Goal: Task Accomplishment & Management: Use online tool/utility

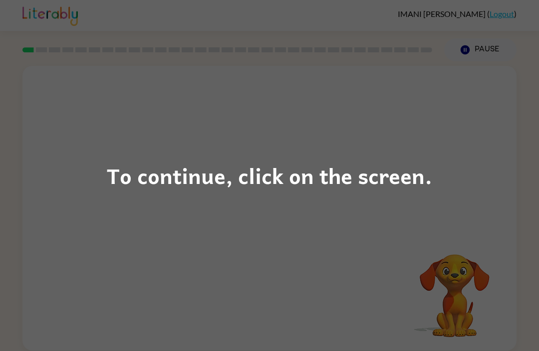
click at [397, 295] on div "To continue, click on the screen." at bounding box center [269, 175] width 539 height 351
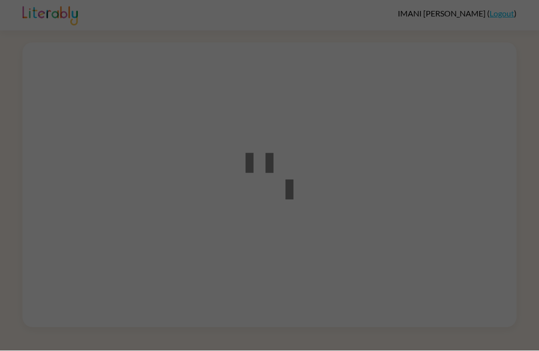
scroll to position [2, 0]
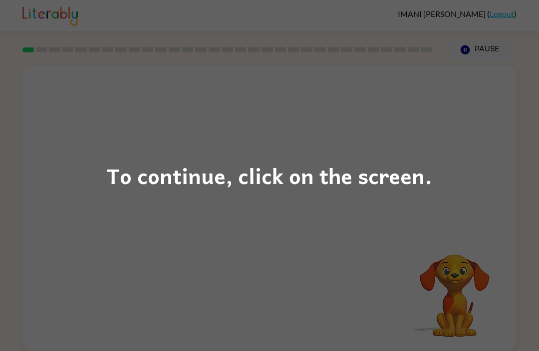
click at [302, 285] on div "To continue, click on the screen." at bounding box center [269, 175] width 539 height 351
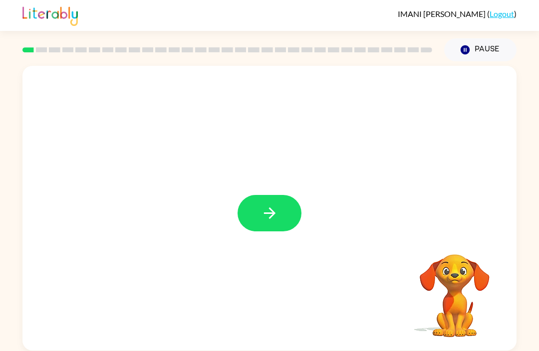
click at [276, 218] on icon "button" at bounding box center [269, 213] width 17 height 17
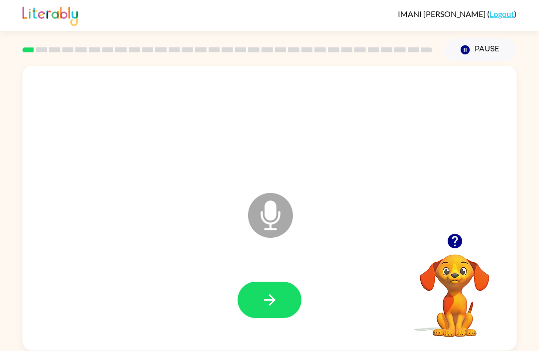
click at [322, 323] on div at bounding box center [269, 301] width 474 height 82
click at [452, 242] on icon "button" at bounding box center [454, 241] width 14 height 14
click at [289, 304] on button "button" at bounding box center [270, 300] width 64 height 36
click at [273, 305] on icon "button" at bounding box center [269, 299] width 17 height 17
click at [465, 46] on icon "button" at bounding box center [465, 49] width 9 height 9
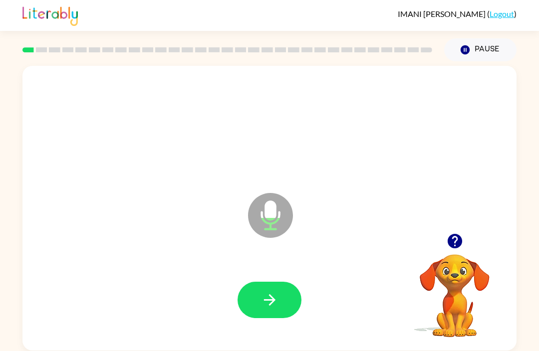
scroll to position [0, 0]
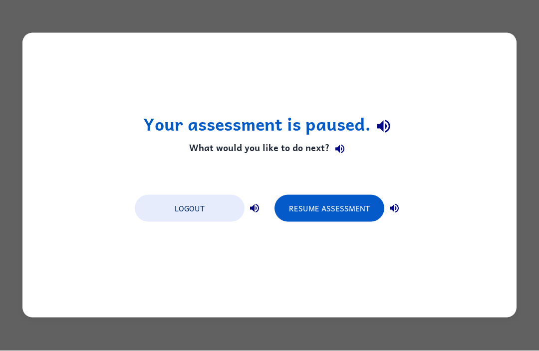
click at [314, 204] on button "Resume Assessment" at bounding box center [329, 209] width 110 height 27
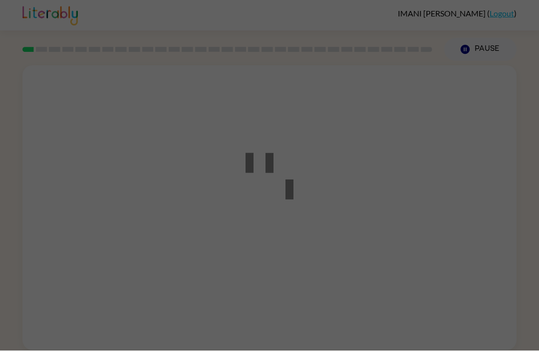
scroll to position [0, 0]
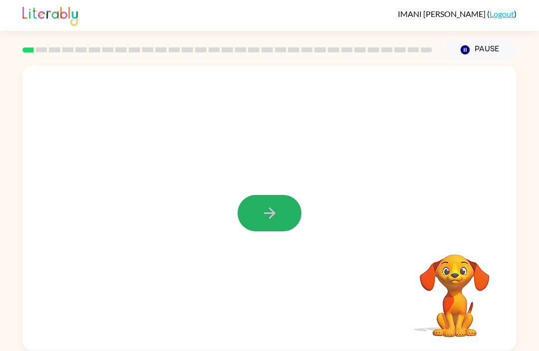
click at [288, 205] on button "button" at bounding box center [270, 213] width 64 height 36
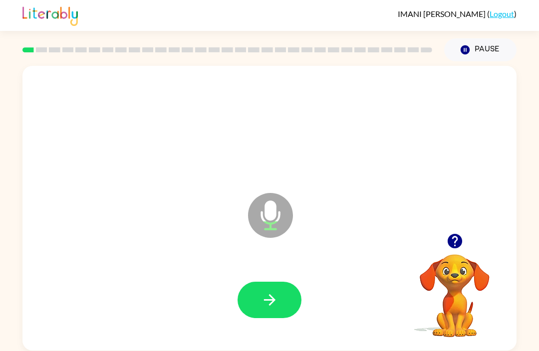
click at [450, 243] on icon "button" at bounding box center [454, 241] width 14 height 14
click at [262, 313] on button "button" at bounding box center [270, 300] width 64 height 36
click at [254, 294] on button "button" at bounding box center [270, 300] width 64 height 36
click at [251, 301] on button "button" at bounding box center [270, 300] width 64 height 36
click at [451, 237] on icon "button" at bounding box center [454, 241] width 14 height 14
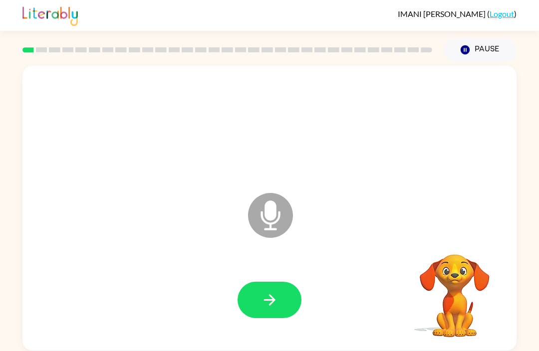
click at [484, 44] on button "Pause Pause" at bounding box center [480, 49] width 72 height 23
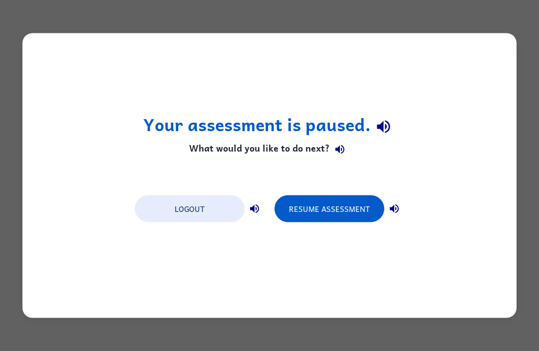
scroll to position [0, 0]
click at [327, 209] on button "Resume Assessment" at bounding box center [329, 209] width 110 height 27
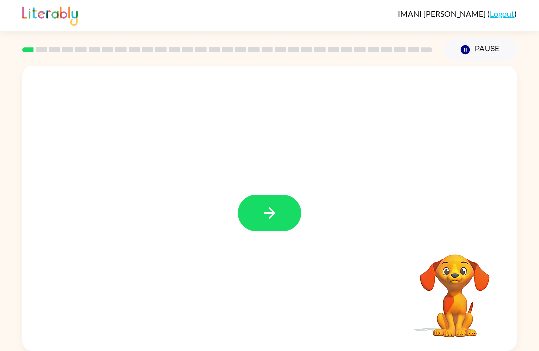
click at [276, 232] on button "button" at bounding box center [270, 213] width 64 height 36
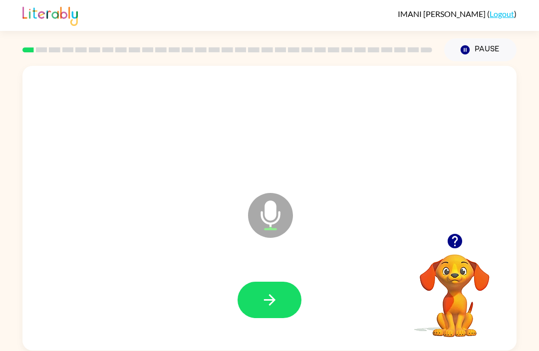
click at [445, 237] on button "button" at bounding box center [454, 241] width 25 height 25
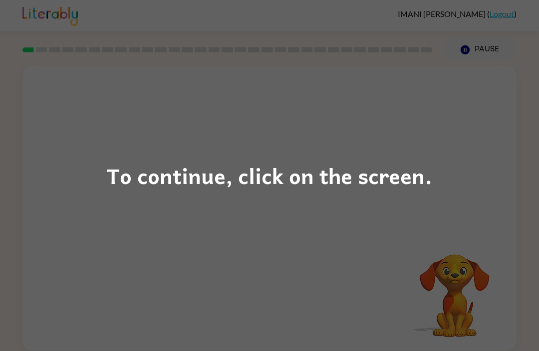
click at [225, 304] on div "To continue, click on the screen." at bounding box center [269, 175] width 539 height 351
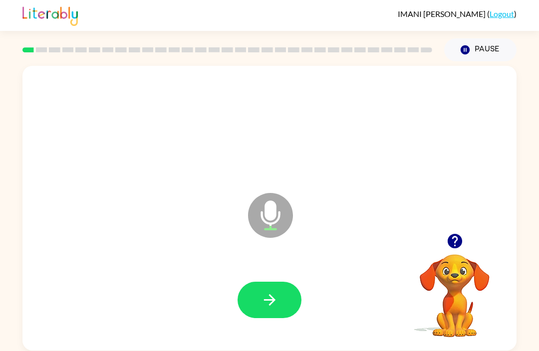
click at [244, 307] on button "button" at bounding box center [270, 300] width 64 height 36
click at [285, 307] on button "button" at bounding box center [270, 300] width 64 height 36
click at [448, 237] on icon "button" at bounding box center [454, 241] width 17 height 17
click at [464, 52] on icon "button" at bounding box center [465, 49] width 9 height 9
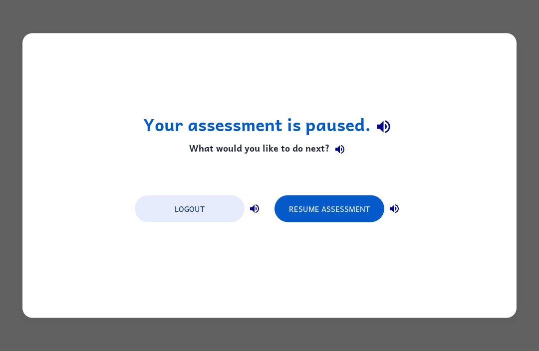
click at [316, 212] on button "Resume Assessment" at bounding box center [329, 209] width 110 height 27
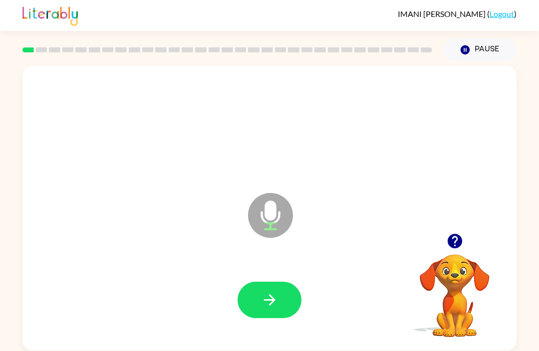
click at [471, 55] on icon "Pause" at bounding box center [465, 49] width 11 height 11
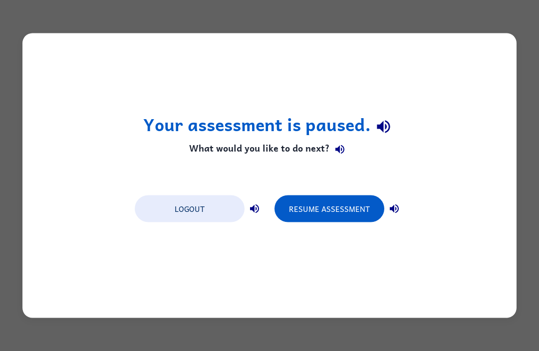
click at [335, 214] on button "Resume Assessment" at bounding box center [329, 209] width 110 height 27
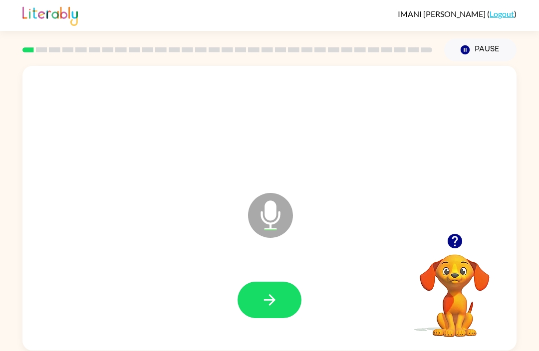
click at [271, 301] on icon "button" at bounding box center [268, 299] width 11 height 11
click at [451, 233] on button "button" at bounding box center [454, 241] width 25 height 25
click at [259, 298] on button "button" at bounding box center [270, 300] width 64 height 36
click at [264, 298] on icon "button" at bounding box center [269, 299] width 17 height 17
click at [445, 241] on button "button" at bounding box center [454, 241] width 25 height 25
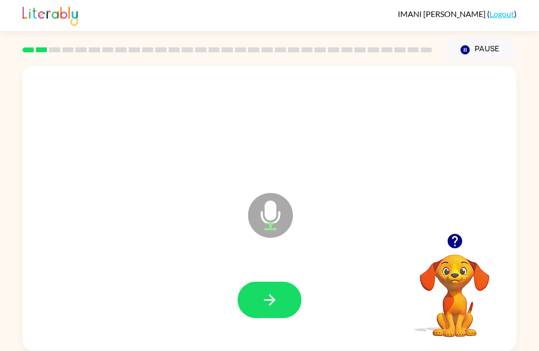
click at [259, 317] on button "button" at bounding box center [270, 300] width 64 height 36
click at [454, 241] on icon "button" at bounding box center [454, 241] width 14 height 14
click at [254, 294] on button "button" at bounding box center [270, 300] width 64 height 36
click at [253, 297] on button "button" at bounding box center [270, 300] width 64 height 36
click at [241, 300] on button "button" at bounding box center [270, 300] width 64 height 36
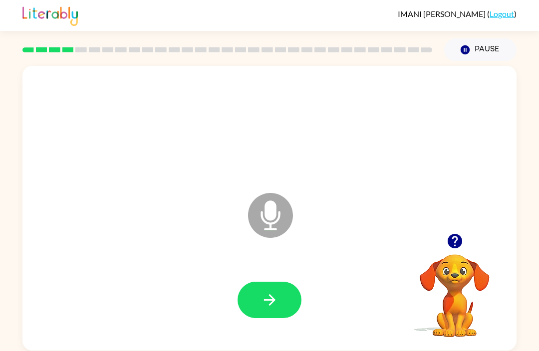
click at [260, 293] on button "button" at bounding box center [270, 300] width 64 height 36
click at [267, 291] on button "button" at bounding box center [270, 300] width 64 height 36
click at [253, 298] on button "button" at bounding box center [270, 300] width 64 height 36
click at [263, 299] on icon "button" at bounding box center [269, 299] width 17 height 17
click at [470, 42] on button "Pause Pause" at bounding box center [480, 49] width 72 height 23
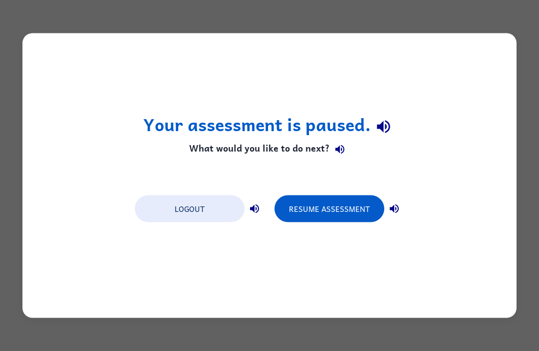
click at [320, 203] on button "Resume Assessment" at bounding box center [329, 209] width 110 height 27
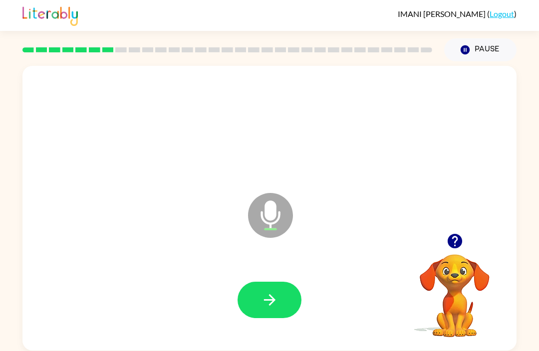
click at [261, 292] on icon "button" at bounding box center [269, 299] width 17 height 17
click at [449, 237] on icon "button" at bounding box center [454, 241] width 17 height 17
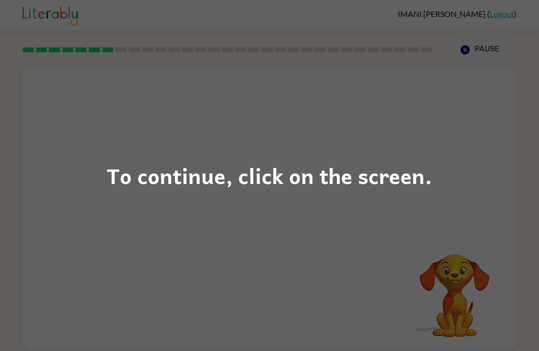
click at [109, 179] on div "To continue, click on the screen." at bounding box center [269, 176] width 325 height 34
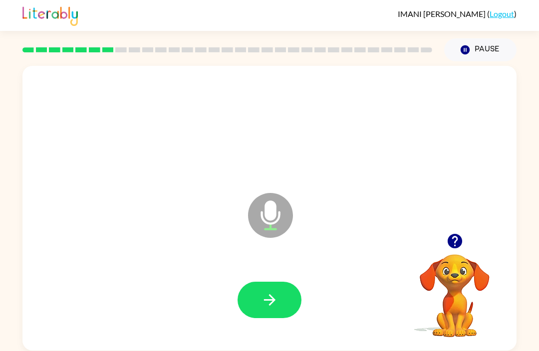
click at [253, 293] on button "button" at bounding box center [270, 300] width 64 height 36
click at [277, 315] on button "button" at bounding box center [270, 300] width 64 height 36
click at [257, 294] on button "button" at bounding box center [270, 300] width 64 height 36
click at [287, 305] on button "button" at bounding box center [270, 300] width 64 height 36
click at [453, 240] on icon "button" at bounding box center [454, 241] width 17 height 17
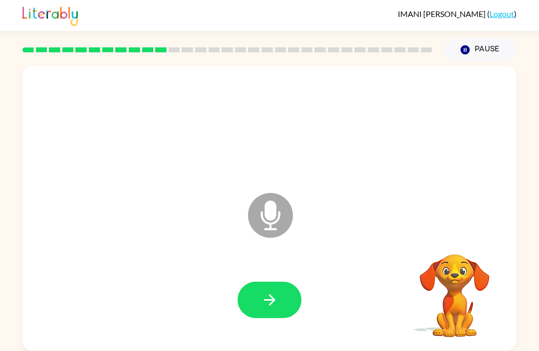
click at [265, 314] on button "button" at bounding box center [270, 300] width 64 height 36
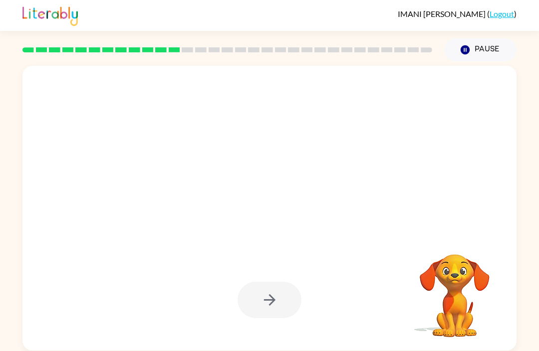
click at [291, 294] on div at bounding box center [270, 300] width 64 height 36
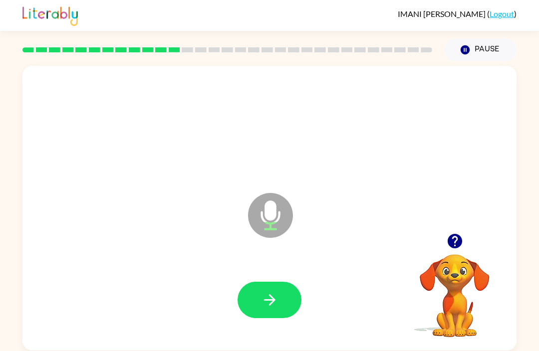
click at [452, 243] on icon "button" at bounding box center [454, 241] width 14 height 14
click at [277, 306] on icon "button" at bounding box center [269, 299] width 17 height 17
click at [257, 297] on button "button" at bounding box center [270, 300] width 64 height 36
click at [239, 302] on button "button" at bounding box center [270, 300] width 64 height 36
click at [261, 297] on icon "button" at bounding box center [269, 299] width 17 height 17
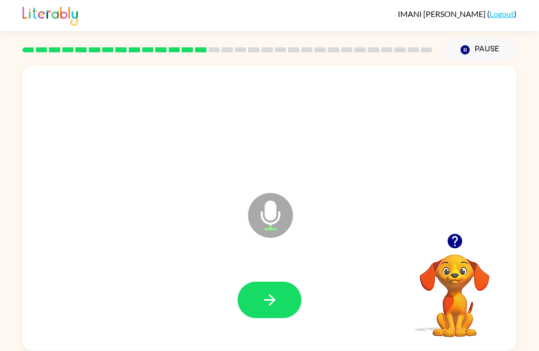
click at [252, 284] on button "button" at bounding box center [270, 300] width 64 height 36
click at [252, 313] on button "button" at bounding box center [270, 300] width 64 height 36
click at [262, 313] on button "button" at bounding box center [270, 300] width 64 height 36
click at [249, 335] on div at bounding box center [269, 301] width 474 height 82
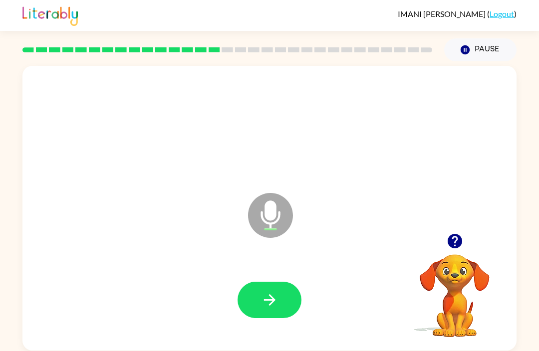
scroll to position [0, 0]
click at [266, 288] on button "button" at bounding box center [270, 300] width 64 height 36
click at [237, 320] on div at bounding box center [269, 301] width 474 height 82
click at [446, 234] on icon "button" at bounding box center [454, 241] width 17 height 17
click at [264, 290] on button "button" at bounding box center [270, 300] width 64 height 36
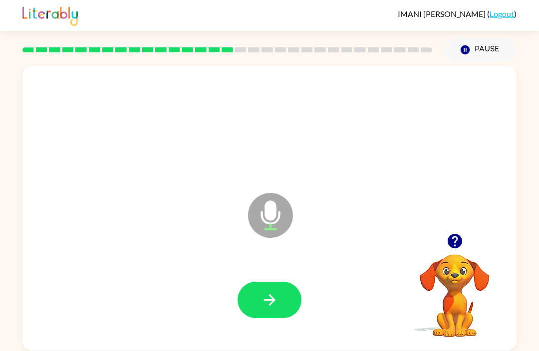
click at [266, 303] on icon "button" at bounding box center [269, 299] width 17 height 17
click at [260, 312] on button "button" at bounding box center [270, 300] width 64 height 36
click at [449, 232] on button "button" at bounding box center [454, 241] width 25 height 25
click at [260, 296] on button "button" at bounding box center [270, 300] width 64 height 36
click at [261, 315] on button "button" at bounding box center [270, 300] width 64 height 36
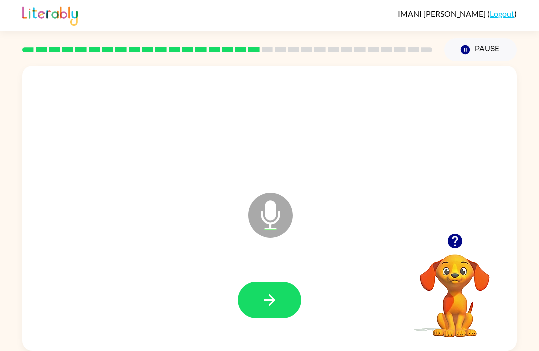
scroll to position [0, 0]
click at [263, 308] on icon "button" at bounding box center [269, 299] width 17 height 17
click at [267, 309] on icon "button" at bounding box center [269, 299] width 17 height 17
click at [255, 302] on button "button" at bounding box center [270, 300] width 64 height 36
click at [454, 245] on icon "button" at bounding box center [454, 241] width 14 height 14
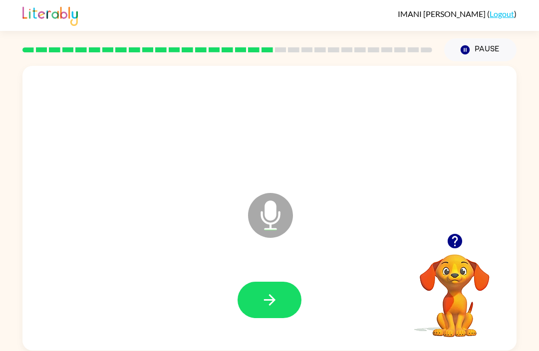
click at [274, 305] on icon "button" at bounding box center [269, 299] width 17 height 17
click at [259, 306] on button "button" at bounding box center [270, 300] width 64 height 36
click at [445, 240] on button "button" at bounding box center [454, 241] width 25 height 25
click at [473, 50] on button "Pause Pause" at bounding box center [480, 49] width 72 height 23
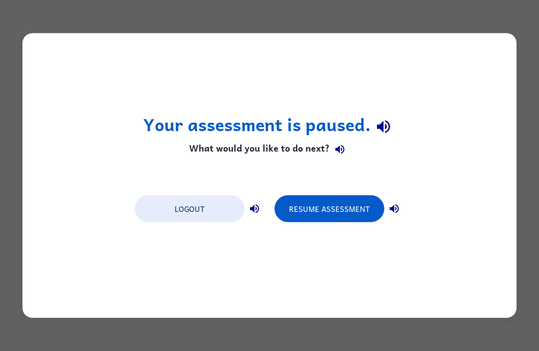
scroll to position [0, 0]
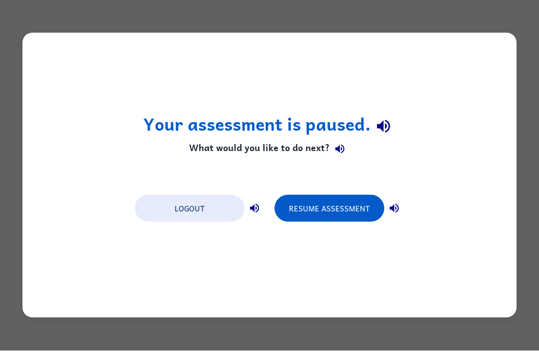
click at [321, 201] on button "Resume Assessment" at bounding box center [329, 209] width 110 height 27
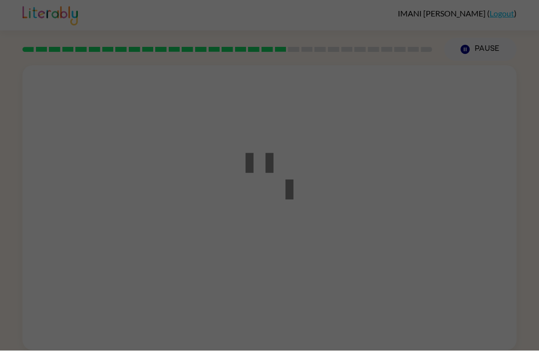
scroll to position [0, 0]
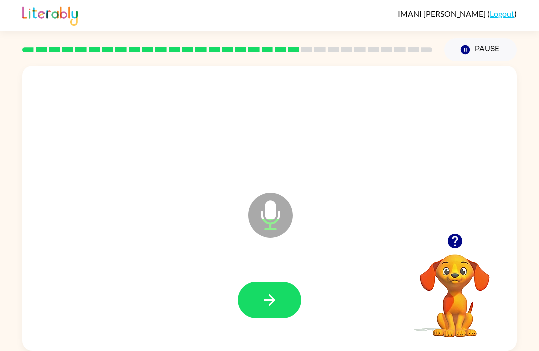
click at [239, 295] on button "button" at bounding box center [270, 300] width 64 height 36
click at [262, 285] on button "button" at bounding box center [270, 300] width 64 height 36
click at [258, 303] on button "button" at bounding box center [270, 300] width 64 height 36
click at [260, 295] on button "button" at bounding box center [270, 300] width 64 height 36
click at [453, 248] on icon "button" at bounding box center [454, 241] width 14 height 14
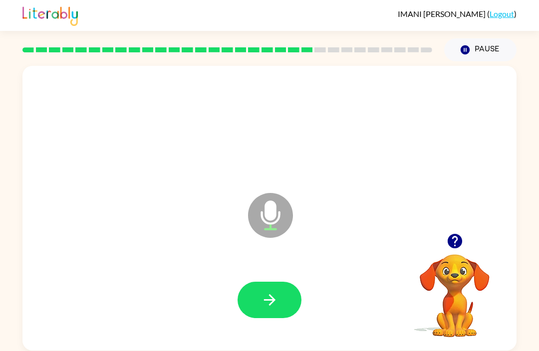
click at [270, 294] on icon "button" at bounding box center [269, 299] width 17 height 17
click at [459, 235] on icon "button" at bounding box center [454, 241] width 17 height 17
click at [266, 299] on icon "button" at bounding box center [269, 299] width 17 height 17
click at [462, 242] on icon "button" at bounding box center [454, 241] width 14 height 14
click at [242, 296] on button "button" at bounding box center [270, 300] width 64 height 36
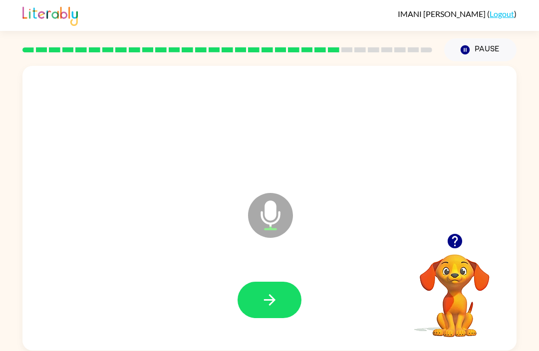
click at [260, 311] on button "button" at bounding box center [270, 300] width 64 height 36
click at [447, 240] on icon "button" at bounding box center [454, 241] width 17 height 17
click at [263, 302] on icon "button" at bounding box center [269, 299] width 17 height 17
click at [469, 53] on icon "button" at bounding box center [465, 49] width 9 height 9
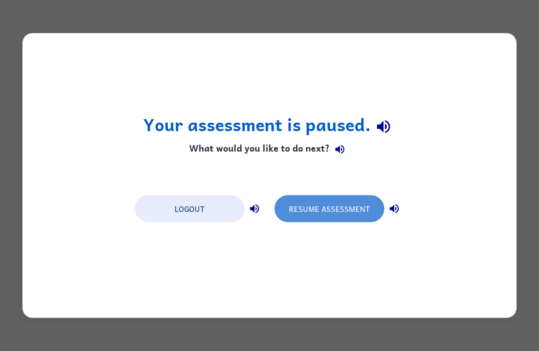
click at [328, 197] on button "Resume Assessment" at bounding box center [329, 209] width 110 height 27
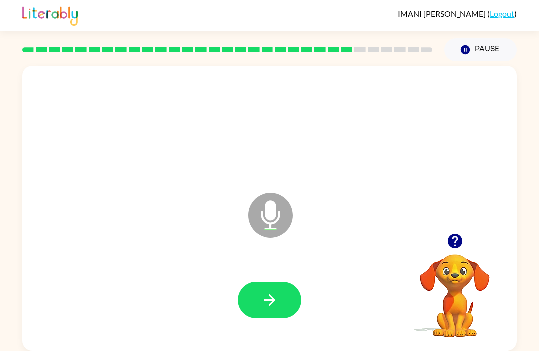
click at [250, 315] on button "button" at bounding box center [270, 300] width 64 height 36
click at [254, 283] on button "button" at bounding box center [270, 300] width 64 height 36
click at [255, 282] on button "button" at bounding box center [270, 300] width 64 height 36
click at [263, 294] on icon "button" at bounding box center [269, 299] width 17 height 17
click at [270, 301] on icon "button" at bounding box center [268, 299] width 11 height 11
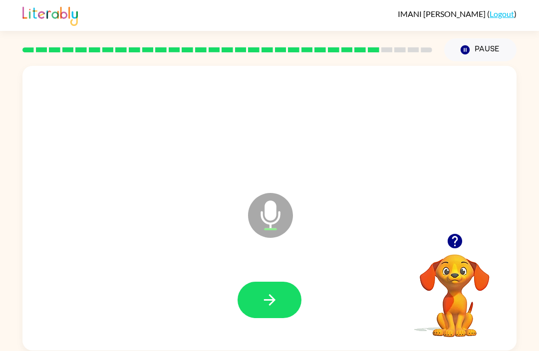
click at [260, 305] on button "button" at bounding box center [270, 300] width 64 height 36
click at [254, 317] on button "button" at bounding box center [270, 300] width 64 height 36
click at [260, 282] on button "button" at bounding box center [270, 300] width 64 height 36
click at [260, 297] on button "button" at bounding box center [270, 300] width 64 height 36
click at [458, 240] on icon "button" at bounding box center [454, 241] width 14 height 14
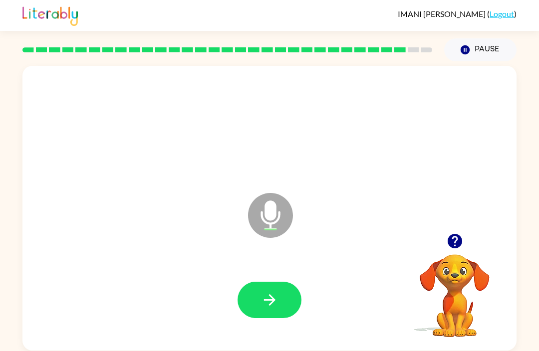
click at [429, 245] on div at bounding box center [455, 241] width 100 height 25
click at [444, 237] on button "button" at bounding box center [454, 241] width 25 height 25
click at [272, 295] on icon "button" at bounding box center [269, 299] width 17 height 17
click at [257, 318] on button "button" at bounding box center [270, 300] width 64 height 36
click at [250, 297] on button "button" at bounding box center [270, 300] width 64 height 36
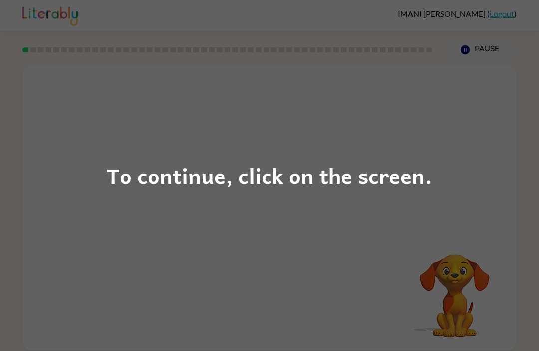
click at [120, 144] on div "To continue, click on the screen." at bounding box center [269, 175] width 539 height 351
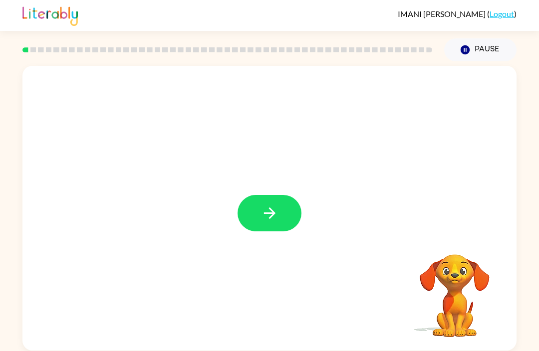
scroll to position [1, 0]
click at [271, 204] on button "button" at bounding box center [270, 213] width 64 height 36
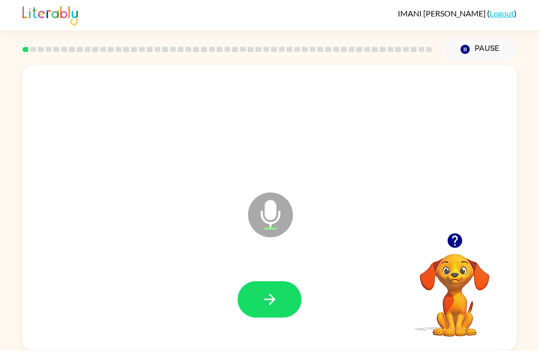
click at [257, 302] on button "button" at bounding box center [270, 300] width 64 height 36
click at [262, 285] on button "button" at bounding box center [270, 300] width 64 height 36
click at [255, 286] on button "button" at bounding box center [270, 300] width 64 height 36
click at [261, 306] on icon "button" at bounding box center [269, 299] width 17 height 17
click at [259, 300] on button "button" at bounding box center [270, 300] width 64 height 36
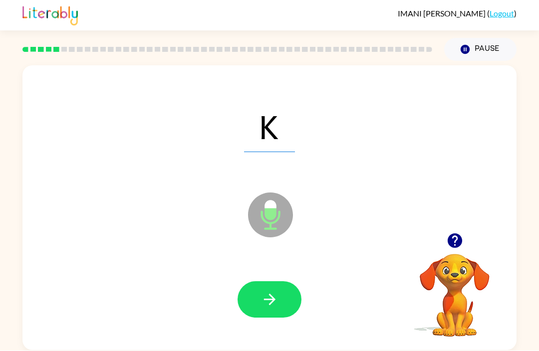
click at [278, 303] on button "button" at bounding box center [270, 300] width 64 height 36
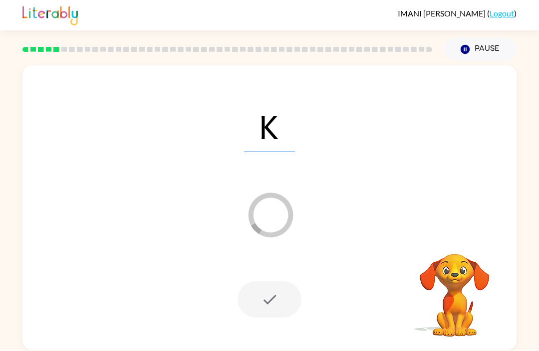
click at [272, 293] on div at bounding box center [270, 300] width 64 height 36
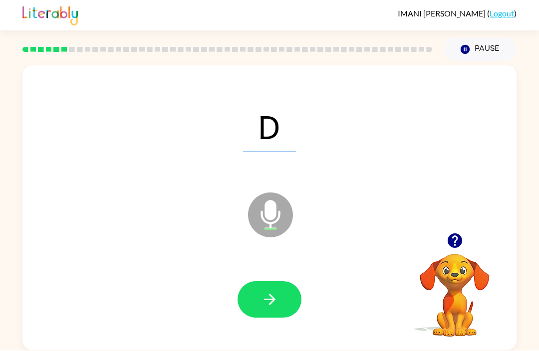
click at [254, 291] on button "button" at bounding box center [270, 300] width 64 height 36
click at [299, 293] on button "button" at bounding box center [270, 300] width 64 height 36
click at [285, 303] on button "button" at bounding box center [270, 300] width 64 height 36
click at [300, 306] on button "button" at bounding box center [270, 300] width 64 height 36
click at [285, 288] on button "button" at bounding box center [270, 300] width 64 height 36
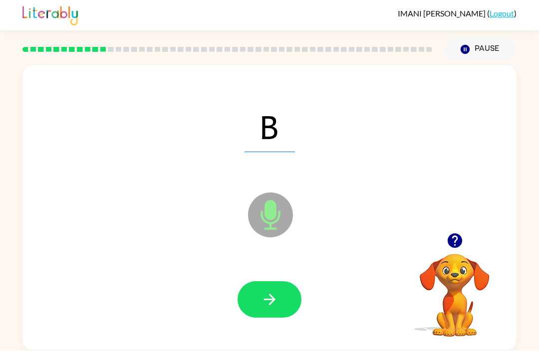
click at [300, 283] on div at bounding box center [270, 300] width 64 height 36
click at [284, 307] on button "button" at bounding box center [270, 300] width 64 height 36
click at [270, 299] on icon "button" at bounding box center [269, 299] width 17 height 17
click at [293, 308] on button "button" at bounding box center [270, 300] width 64 height 36
click at [285, 318] on button "button" at bounding box center [270, 300] width 64 height 36
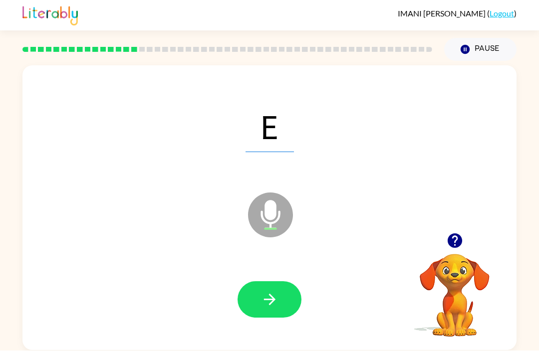
click at [286, 301] on button "button" at bounding box center [270, 300] width 64 height 36
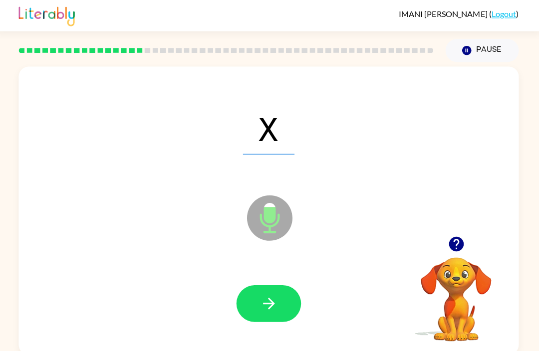
scroll to position [8, 0]
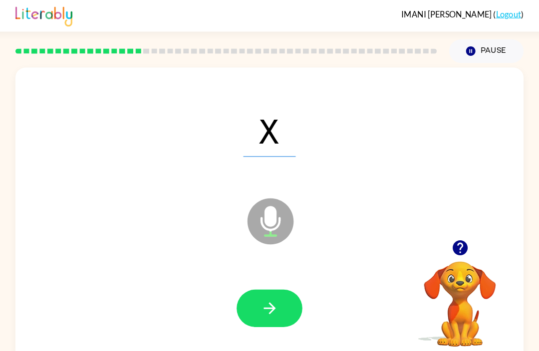
click at [262, 291] on icon "button" at bounding box center [269, 299] width 17 height 17
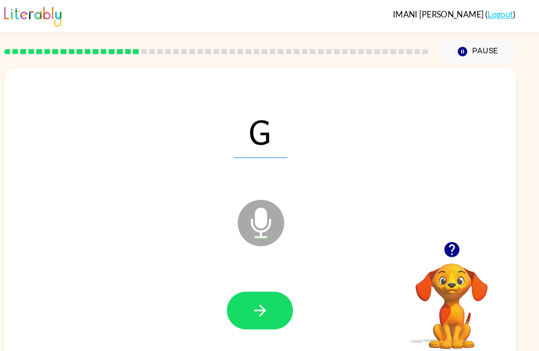
scroll to position [0, 0]
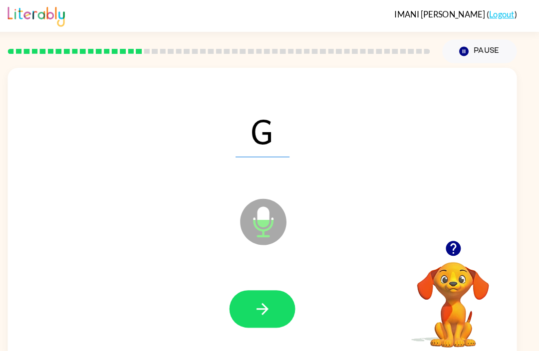
click at [261, 292] on icon "button" at bounding box center [269, 299] width 17 height 17
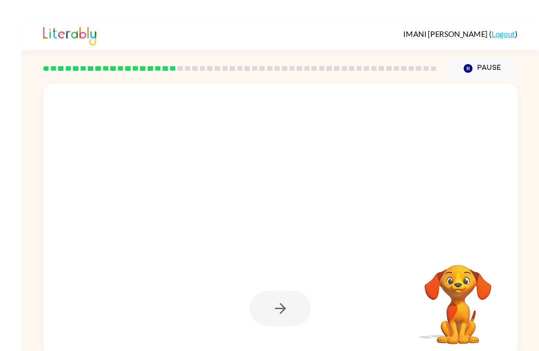
scroll to position [33, 0]
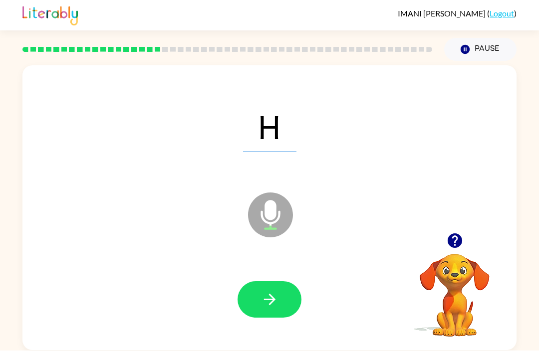
click at [269, 282] on button "button" at bounding box center [270, 300] width 64 height 36
click at [282, 282] on button "button" at bounding box center [270, 300] width 64 height 36
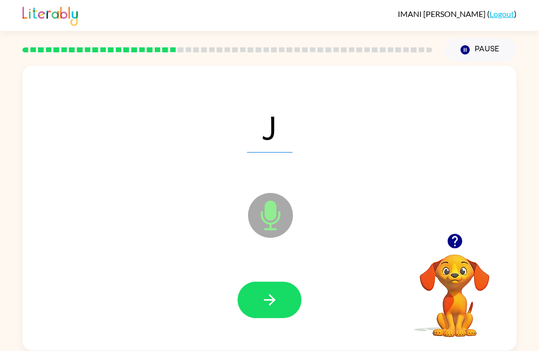
scroll to position [0, 0]
click at [267, 301] on icon "button" at bounding box center [268, 299] width 11 height 11
click at [273, 300] on icon "button" at bounding box center [268, 299] width 11 height 11
click at [281, 308] on button "button" at bounding box center [270, 300] width 64 height 36
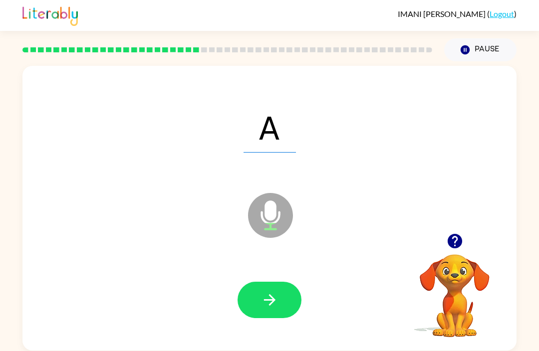
click at [254, 305] on button "button" at bounding box center [270, 300] width 64 height 36
click at [276, 300] on icon "button" at bounding box center [269, 299] width 17 height 17
click at [263, 301] on icon "button" at bounding box center [269, 299] width 17 height 17
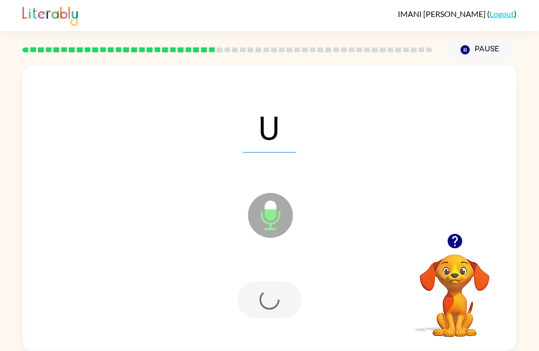
scroll to position [0, 0]
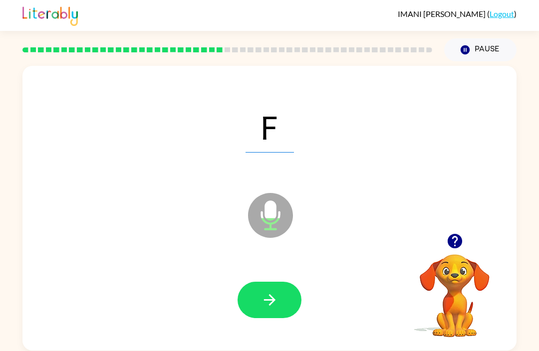
click at [259, 302] on button "button" at bounding box center [270, 300] width 64 height 36
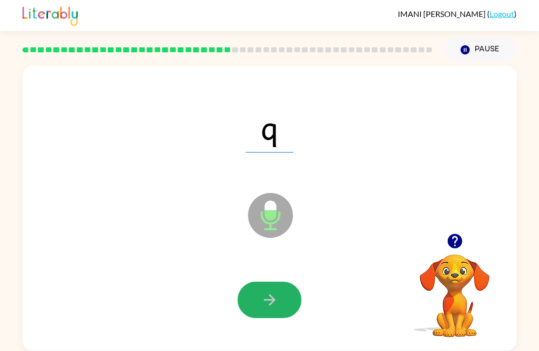
click at [249, 317] on button "button" at bounding box center [270, 300] width 64 height 36
click at [270, 294] on icon "button" at bounding box center [269, 299] width 17 height 17
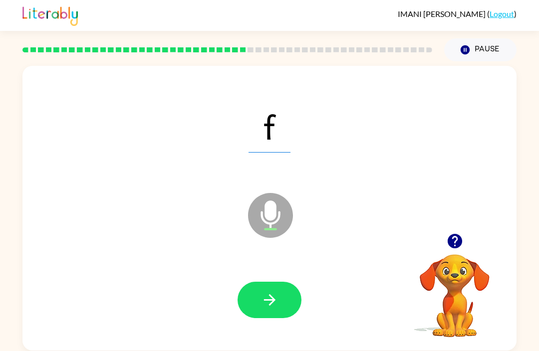
click at [259, 291] on button "button" at bounding box center [270, 300] width 64 height 36
click at [272, 293] on icon "button" at bounding box center [269, 299] width 17 height 17
click at [277, 348] on div "m Microphone The Microphone is here when it is your turn to talk" at bounding box center [269, 208] width 494 height 285
click at [271, 316] on button "button" at bounding box center [270, 300] width 64 height 36
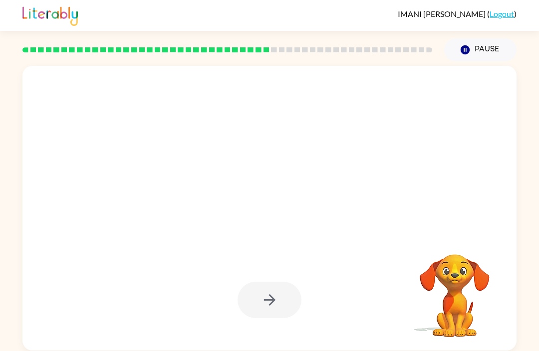
scroll to position [16, 0]
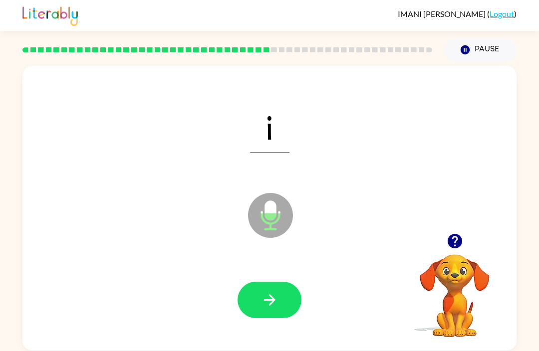
click at [273, 291] on icon "button" at bounding box center [269, 299] width 17 height 17
click at [279, 282] on button "button" at bounding box center [270, 300] width 64 height 36
click at [298, 295] on button "button" at bounding box center [270, 300] width 64 height 36
click at [274, 291] on icon "button" at bounding box center [269, 299] width 17 height 17
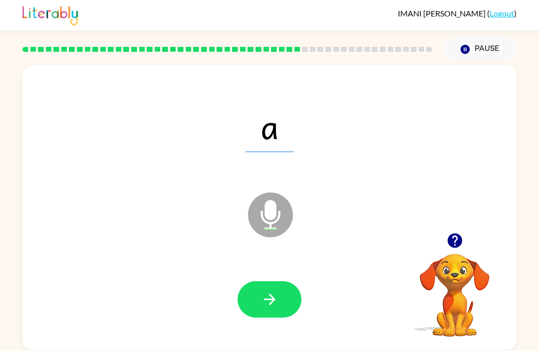
click at [296, 282] on button "button" at bounding box center [270, 300] width 64 height 36
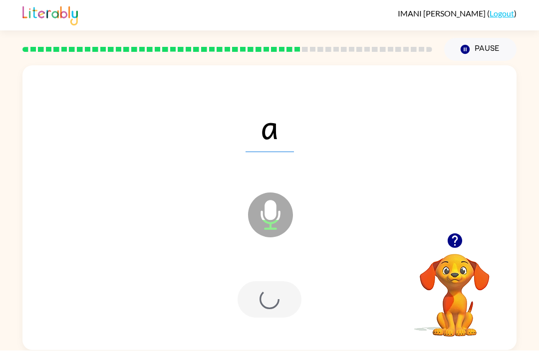
click at [299, 282] on div at bounding box center [270, 300] width 64 height 36
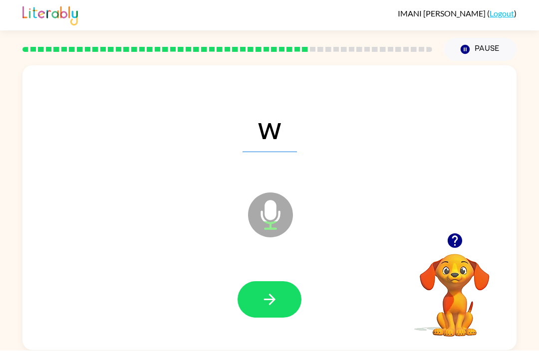
click at [276, 291] on icon "button" at bounding box center [269, 299] width 17 height 17
click at [267, 291] on icon "button" at bounding box center [269, 299] width 17 height 17
click at [262, 291] on icon "button" at bounding box center [269, 299] width 17 height 17
click at [280, 282] on button "button" at bounding box center [270, 300] width 64 height 36
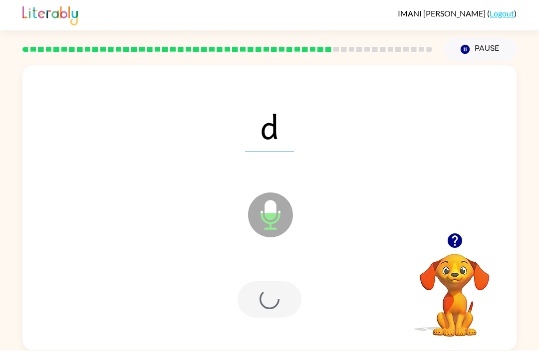
click at [279, 282] on div at bounding box center [270, 300] width 64 height 36
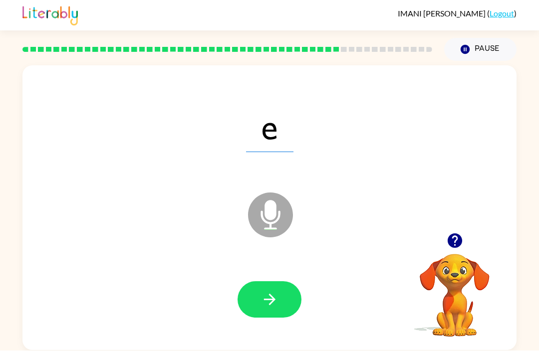
click at [283, 282] on button "button" at bounding box center [270, 300] width 64 height 36
click at [268, 282] on button "button" at bounding box center [270, 300] width 64 height 36
click at [283, 282] on button "button" at bounding box center [270, 300] width 64 height 36
click at [262, 291] on icon "button" at bounding box center [269, 299] width 17 height 17
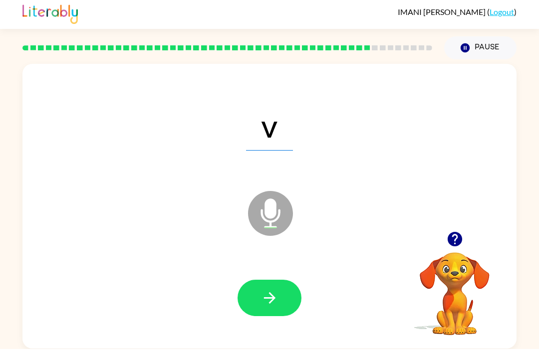
scroll to position [0, 0]
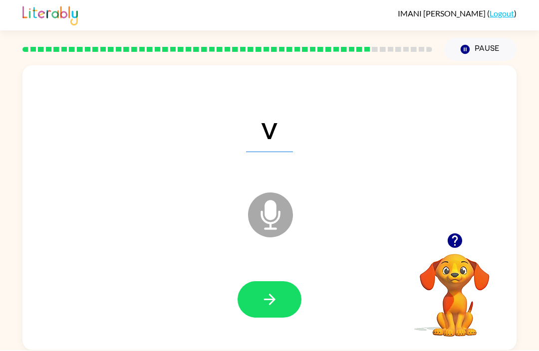
click at [254, 303] on button "button" at bounding box center [270, 300] width 64 height 36
click at [255, 299] on button "button" at bounding box center [270, 300] width 64 height 36
click at [259, 334] on div at bounding box center [269, 301] width 474 height 82
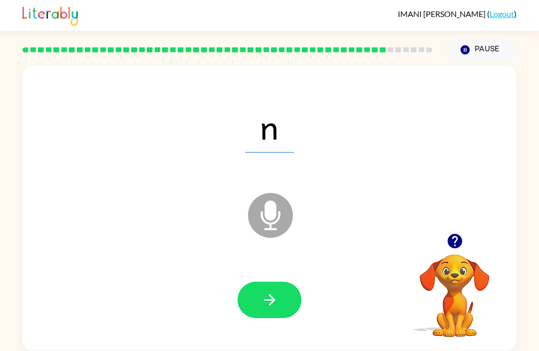
scroll to position [31, 0]
click at [259, 282] on button "button" at bounding box center [270, 300] width 64 height 36
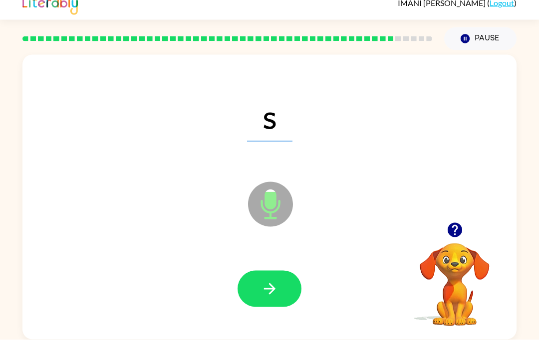
scroll to position [0, 0]
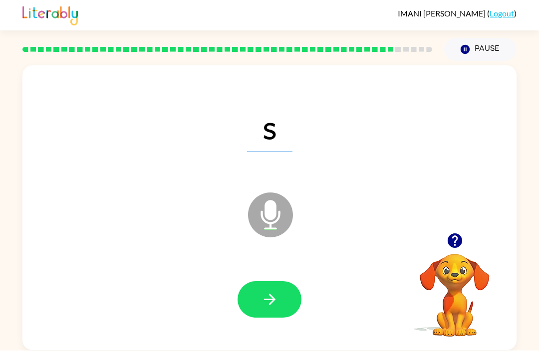
click at [269, 309] on button "button" at bounding box center [270, 300] width 64 height 36
click at [277, 293] on icon "button" at bounding box center [269, 299] width 17 height 17
click at [260, 290] on button "button" at bounding box center [270, 300] width 64 height 36
click at [266, 310] on button "button" at bounding box center [270, 300] width 64 height 36
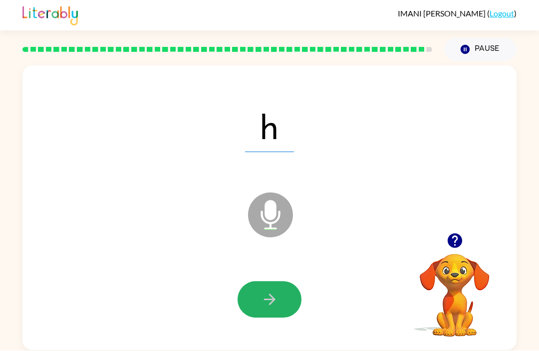
click at [264, 306] on icon "button" at bounding box center [269, 299] width 17 height 17
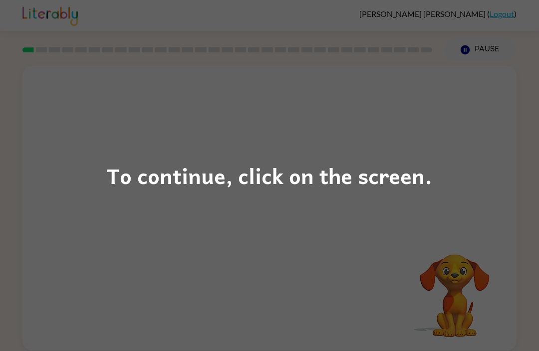
click at [111, 253] on div "To continue, click on the screen." at bounding box center [269, 175] width 539 height 351
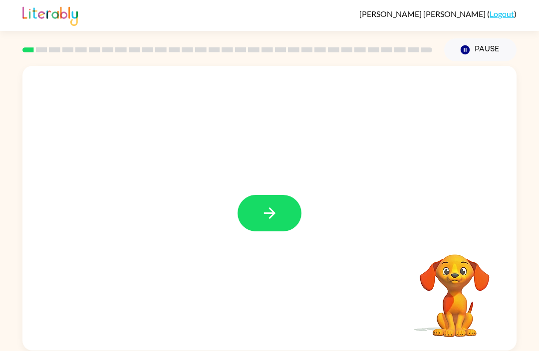
click at [267, 213] on icon "button" at bounding box center [269, 213] width 17 height 17
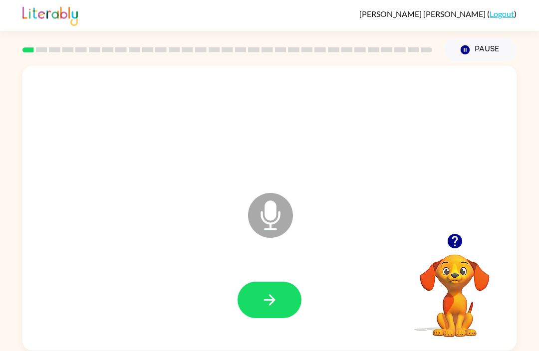
click at [283, 307] on button "button" at bounding box center [270, 300] width 64 height 36
click at [276, 299] on icon "button" at bounding box center [269, 299] width 17 height 17
click at [262, 308] on icon "button" at bounding box center [269, 299] width 17 height 17
click at [278, 308] on button "button" at bounding box center [270, 300] width 64 height 36
click at [292, 314] on button "button" at bounding box center [270, 300] width 64 height 36
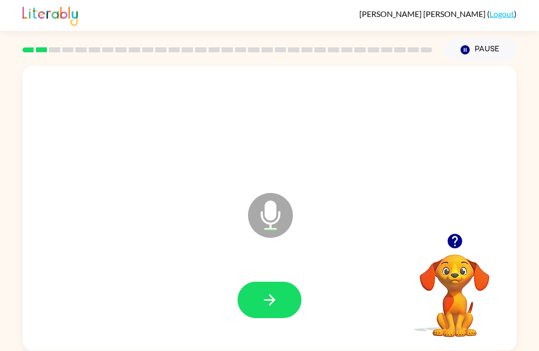
click at [273, 308] on icon "button" at bounding box center [269, 299] width 17 height 17
click at [278, 306] on button "button" at bounding box center [270, 300] width 64 height 36
click at [292, 277] on div at bounding box center [269, 301] width 474 height 82
click at [288, 301] on button "button" at bounding box center [270, 300] width 64 height 36
click at [284, 309] on button "button" at bounding box center [270, 300] width 64 height 36
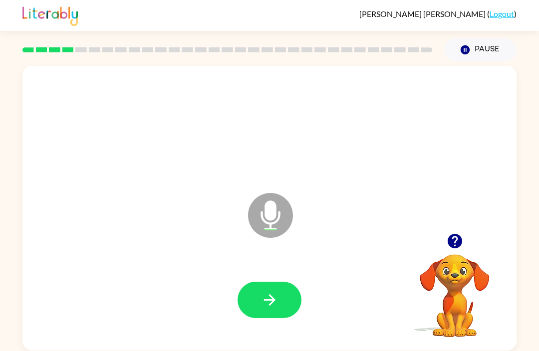
click at [270, 304] on icon "button" at bounding box center [268, 299] width 11 height 11
click at [279, 299] on button "button" at bounding box center [270, 300] width 64 height 36
click at [278, 301] on button "button" at bounding box center [270, 300] width 64 height 36
click at [276, 301] on icon "button" at bounding box center [269, 299] width 17 height 17
click at [249, 317] on button "button" at bounding box center [270, 300] width 64 height 36
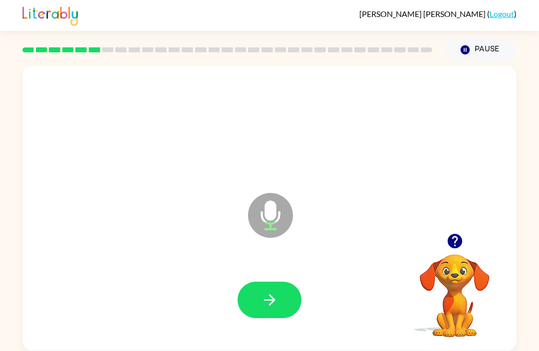
click at [260, 309] on button "button" at bounding box center [270, 300] width 64 height 36
click at [279, 313] on button "button" at bounding box center [270, 300] width 64 height 36
click at [278, 328] on div at bounding box center [269, 301] width 474 height 82
click at [282, 317] on button "button" at bounding box center [270, 300] width 64 height 36
click at [250, 332] on div at bounding box center [269, 301] width 474 height 82
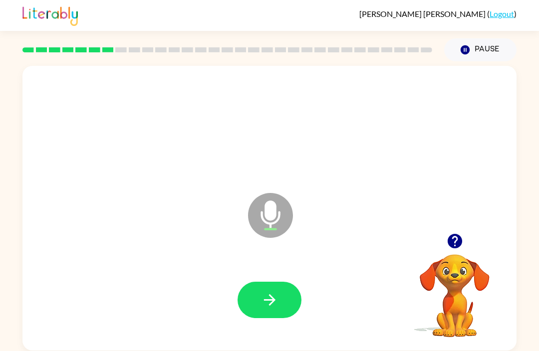
click at [271, 301] on icon "button" at bounding box center [268, 299] width 11 height 11
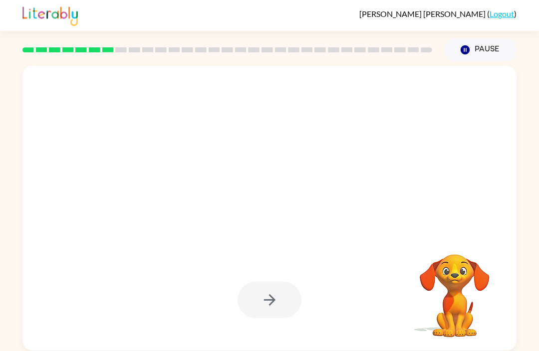
click at [289, 311] on div at bounding box center [270, 300] width 64 height 36
click at [274, 326] on div at bounding box center [269, 301] width 474 height 82
click at [274, 298] on div at bounding box center [270, 300] width 64 height 36
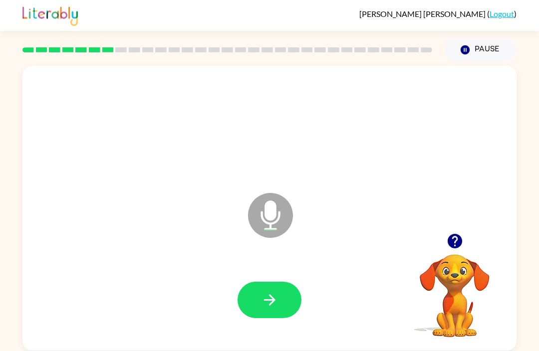
click at [265, 314] on button "button" at bounding box center [270, 300] width 64 height 36
click at [264, 307] on icon "button" at bounding box center [269, 299] width 17 height 17
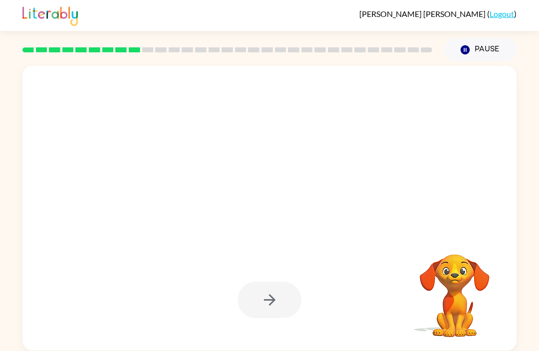
click at [271, 317] on div at bounding box center [270, 300] width 64 height 36
click at [285, 304] on div at bounding box center [270, 300] width 64 height 36
click at [281, 300] on div at bounding box center [270, 300] width 64 height 36
click at [281, 299] on div at bounding box center [270, 300] width 64 height 36
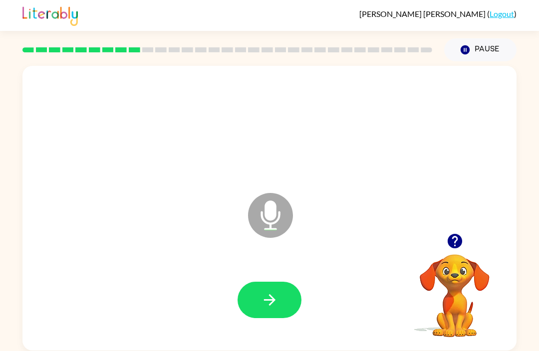
click at [281, 297] on button "button" at bounding box center [270, 300] width 64 height 36
click at [273, 306] on icon "button" at bounding box center [269, 299] width 17 height 17
click at [288, 301] on button "button" at bounding box center [270, 300] width 64 height 36
click at [451, 246] on icon "button" at bounding box center [454, 241] width 14 height 14
click at [270, 305] on icon "button" at bounding box center [268, 299] width 11 height 11
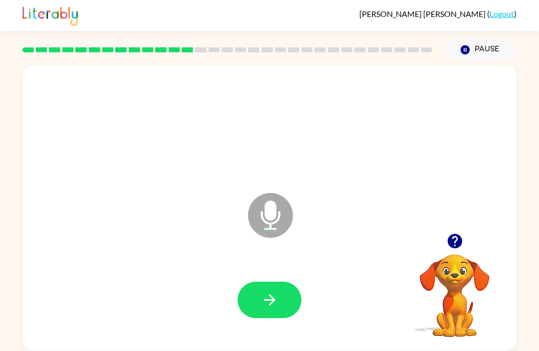
click at [294, 315] on button "button" at bounding box center [270, 300] width 64 height 36
click at [286, 300] on button "button" at bounding box center [270, 300] width 64 height 36
click at [288, 313] on button "button" at bounding box center [270, 300] width 64 height 36
click at [249, 306] on button "button" at bounding box center [270, 300] width 64 height 36
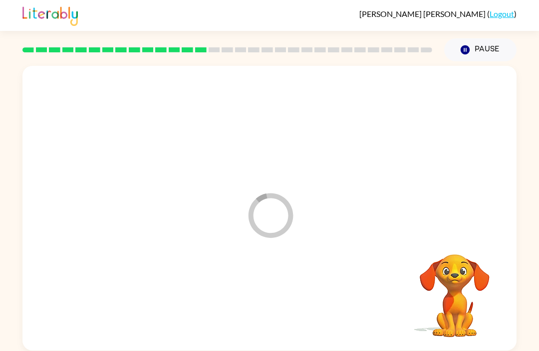
click at [276, 303] on div at bounding box center [269, 301] width 474 height 82
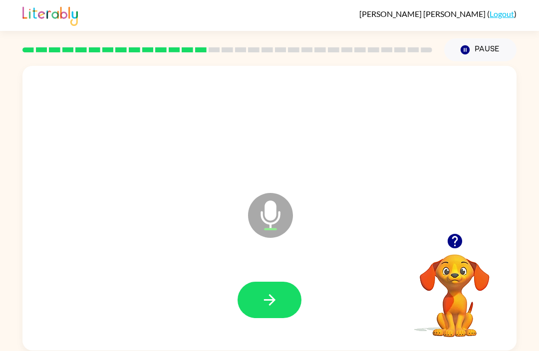
click at [265, 315] on button "button" at bounding box center [270, 300] width 64 height 36
click at [278, 311] on button "button" at bounding box center [270, 300] width 64 height 36
click at [287, 310] on button "button" at bounding box center [270, 300] width 64 height 36
click at [284, 301] on button "button" at bounding box center [270, 300] width 64 height 36
click at [280, 312] on button "button" at bounding box center [270, 300] width 64 height 36
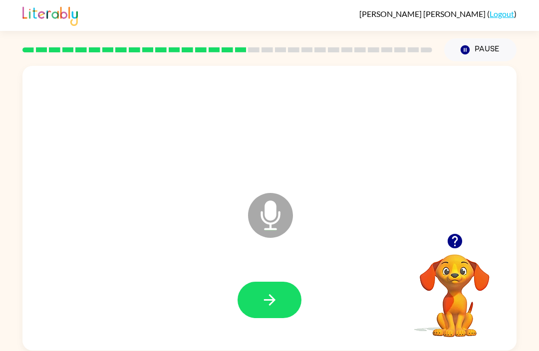
click at [276, 315] on button "button" at bounding box center [270, 300] width 64 height 36
click at [280, 303] on button "button" at bounding box center [270, 300] width 64 height 36
click at [264, 328] on div at bounding box center [269, 301] width 474 height 82
click at [264, 296] on icon "button" at bounding box center [269, 299] width 17 height 17
click at [289, 298] on button "button" at bounding box center [270, 300] width 64 height 36
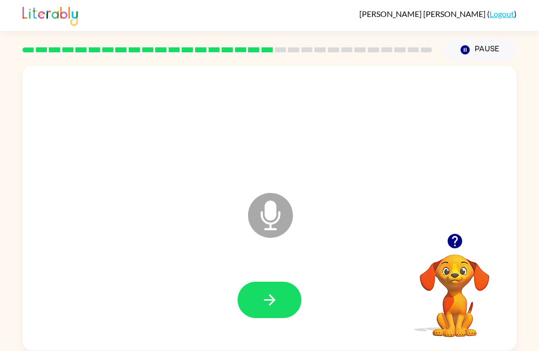
click at [293, 287] on button "button" at bounding box center [270, 300] width 64 height 36
click at [271, 301] on icon "button" at bounding box center [269, 299] width 17 height 17
click at [253, 306] on button "button" at bounding box center [270, 300] width 64 height 36
click at [265, 309] on button "button" at bounding box center [270, 300] width 64 height 36
click at [283, 309] on button "button" at bounding box center [270, 300] width 64 height 36
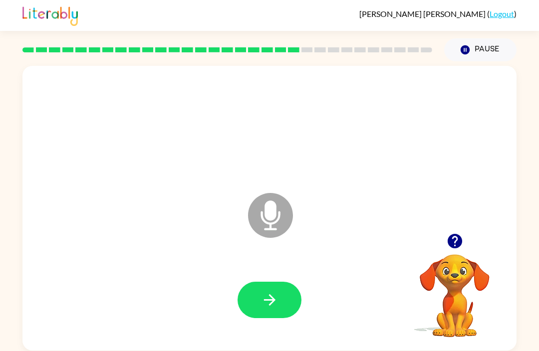
click at [271, 317] on button "button" at bounding box center [270, 300] width 64 height 36
click at [273, 315] on button "button" at bounding box center [270, 300] width 64 height 36
click at [274, 297] on icon "button" at bounding box center [269, 299] width 17 height 17
click at [271, 294] on icon "button" at bounding box center [269, 299] width 17 height 17
click at [283, 306] on button "button" at bounding box center [270, 300] width 64 height 36
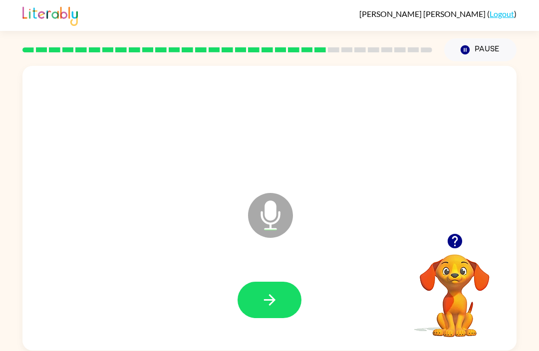
click at [248, 311] on button "button" at bounding box center [270, 300] width 64 height 36
click at [268, 310] on button "button" at bounding box center [270, 300] width 64 height 36
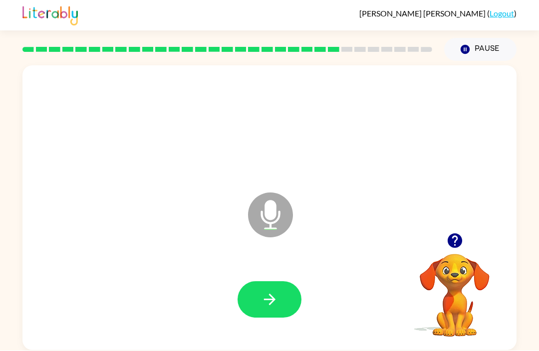
scroll to position [1, 0]
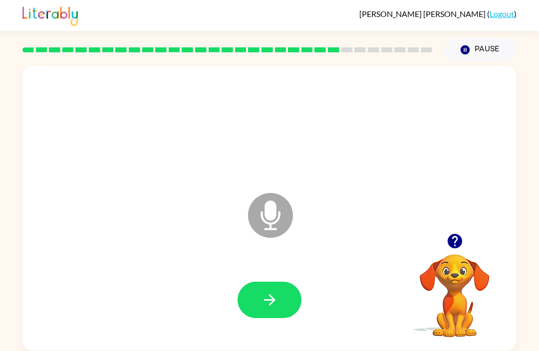
click at [272, 296] on icon "button" at bounding box center [269, 299] width 17 height 17
click at [274, 296] on icon "button" at bounding box center [269, 299] width 17 height 17
click at [270, 312] on button "button" at bounding box center [270, 300] width 64 height 36
click at [275, 303] on icon "button" at bounding box center [269, 299] width 17 height 17
click at [261, 303] on icon "button" at bounding box center [269, 299] width 17 height 17
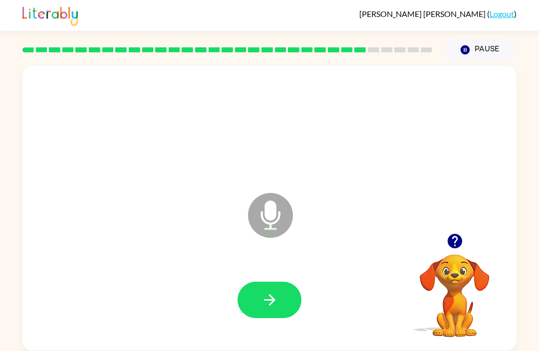
click at [288, 297] on button "button" at bounding box center [270, 300] width 64 height 36
click at [286, 307] on button "button" at bounding box center [270, 300] width 64 height 36
click at [274, 323] on div at bounding box center [269, 301] width 474 height 82
click at [279, 302] on button "button" at bounding box center [270, 300] width 64 height 36
click at [273, 299] on icon "button" at bounding box center [268, 299] width 11 height 11
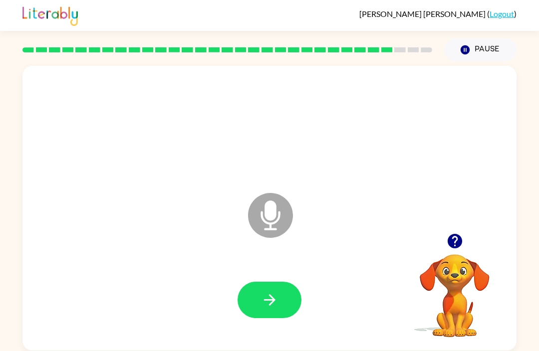
click at [281, 301] on button "button" at bounding box center [270, 300] width 64 height 36
click at [274, 307] on icon "button" at bounding box center [269, 299] width 17 height 17
click at [284, 294] on button "button" at bounding box center [270, 300] width 64 height 36
click at [275, 299] on icon "button" at bounding box center [269, 299] width 17 height 17
click at [266, 305] on icon "button" at bounding box center [269, 299] width 17 height 17
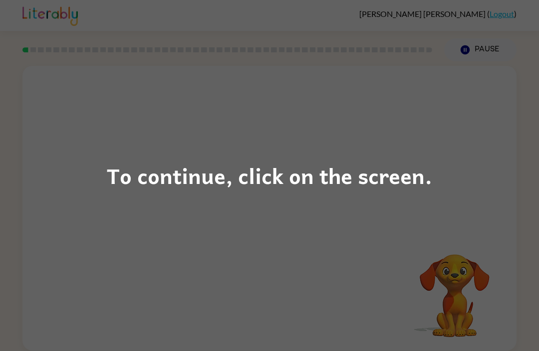
click at [113, 282] on div "To continue, click on the screen." at bounding box center [269, 175] width 539 height 351
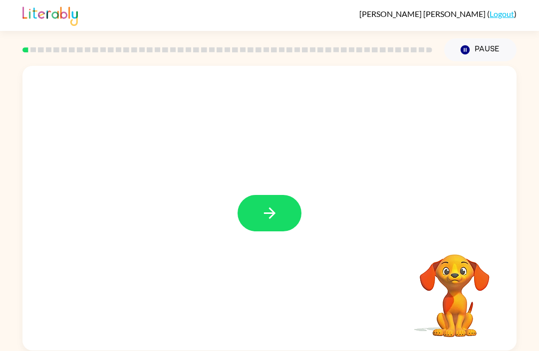
click at [275, 238] on div at bounding box center [269, 208] width 494 height 285
click at [284, 213] on button "button" at bounding box center [270, 213] width 64 height 36
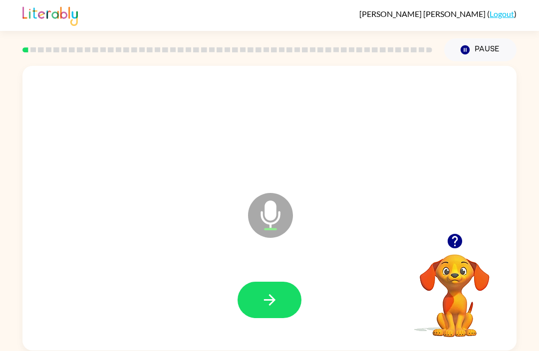
click at [276, 311] on button "button" at bounding box center [270, 300] width 64 height 36
click at [287, 334] on div at bounding box center [269, 301] width 474 height 82
click at [270, 310] on button "button" at bounding box center [270, 300] width 64 height 36
click at [289, 309] on button "button" at bounding box center [270, 300] width 64 height 36
click at [260, 326] on div at bounding box center [269, 301] width 474 height 82
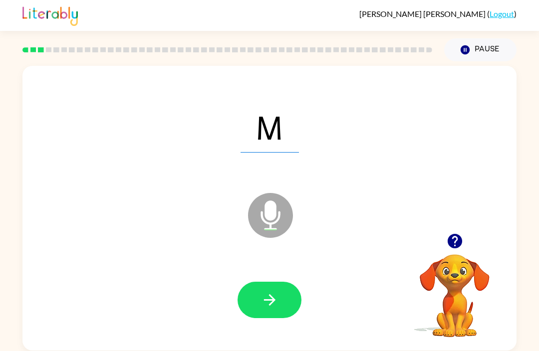
click at [264, 301] on icon "button" at bounding box center [268, 299] width 11 height 11
click at [288, 301] on button "button" at bounding box center [270, 300] width 64 height 36
click at [271, 301] on icon "button" at bounding box center [268, 299] width 11 height 11
click at [270, 306] on icon "button" at bounding box center [268, 299] width 11 height 11
click at [291, 302] on button "button" at bounding box center [270, 300] width 64 height 36
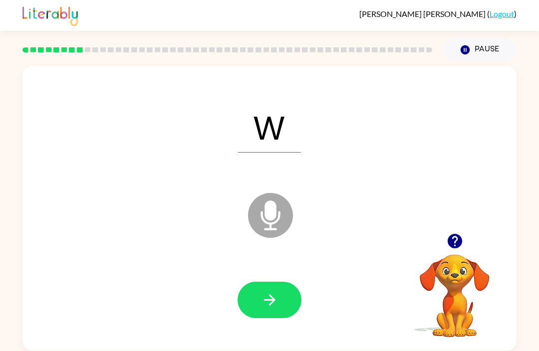
click at [279, 313] on button "button" at bounding box center [270, 300] width 64 height 36
click at [275, 326] on div at bounding box center [269, 301] width 474 height 82
click at [278, 309] on button "button" at bounding box center [270, 300] width 64 height 36
click at [270, 317] on button "button" at bounding box center [270, 300] width 64 height 36
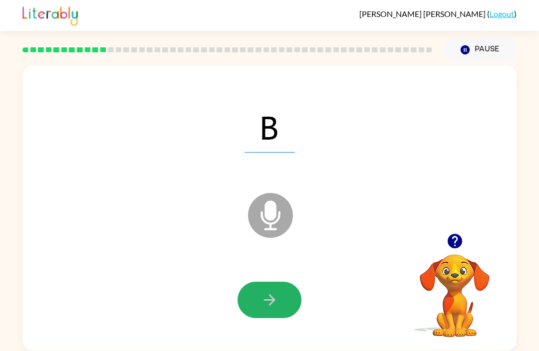
click at [272, 308] on icon "button" at bounding box center [269, 299] width 17 height 17
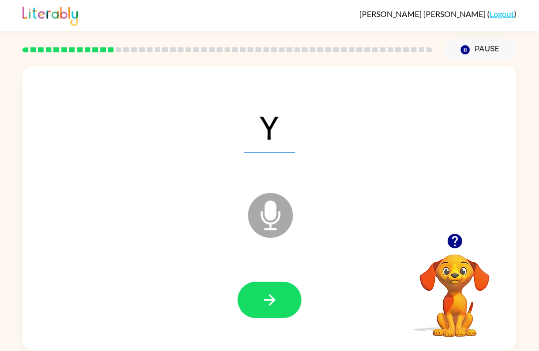
click at [277, 300] on icon "button" at bounding box center [269, 299] width 17 height 17
click at [283, 301] on button "button" at bounding box center [270, 300] width 64 height 36
click at [281, 312] on button "button" at bounding box center [270, 300] width 64 height 36
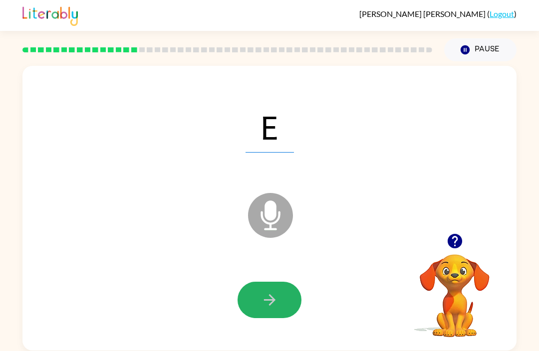
click at [283, 296] on button "button" at bounding box center [270, 300] width 64 height 36
click at [276, 295] on icon "button" at bounding box center [269, 299] width 17 height 17
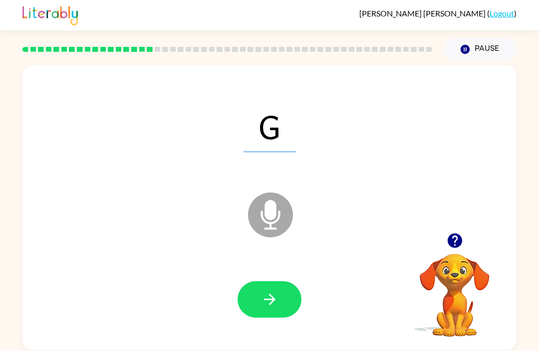
scroll to position [2, 0]
click at [289, 292] on button "button" at bounding box center [270, 300] width 64 height 36
click at [286, 275] on div at bounding box center [269, 301] width 474 height 82
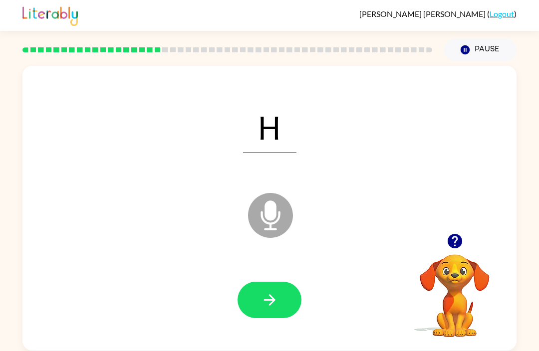
click at [282, 282] on button "button" at bounding box center [270, 300] width 64 height 36
click at [277, 282] on button "button" at bounding box center [270, 300] width 64 height 36
click at [279, 283] on button "button" at bounding box center [270, 300] width 64 height 36
click at [283, 286] on button "button" at bounding box center [270, 300] width 64 height 36
click at [285, 282] on button "button" at bounding box center [270, 300] width 64 height 36
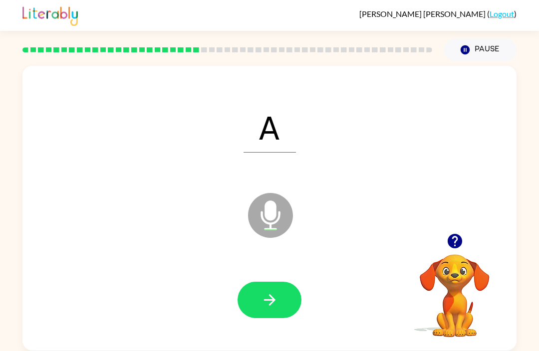
click at [284, 282] on button "button" at bounding box center [270, 300] width 64 height 36
click at [295, 282] on button "button" at bounding box center [270, 300] width 64 height 36
click at [275, 282] on button "button" at bounding box center [270, 300] width 64 height 36
click at [281, 282] on button "button" at bounding box center [270, 300] width 64 height 36
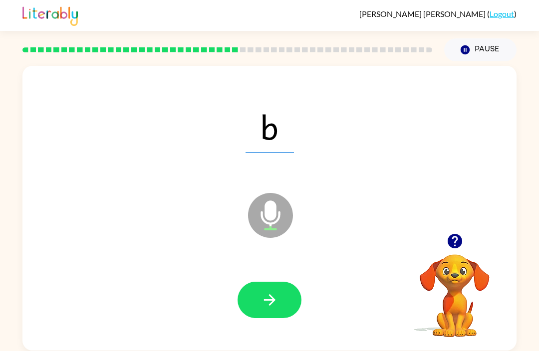
click at [452, 233] on icon "button" at bounding box center [454, 241] width 17 height 17
click at [281, 282] on button "button" at bounding box center [270, 300] width 64 height 36
click at [263, 291] on icon "button" at bounding box center [269, 299] width 17 height 17
click at [455, 233] on icon "button" at bounding box center [454, 241] width 17 height 17
click at [279, 282] on button "button" at bounding box center [270, 300] width 64 height 36
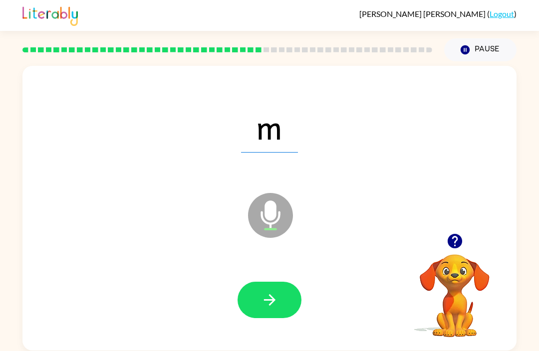
click at [284, 282] on button "button" at bounding box center [270, 300] width 64 height 36
click at [297, 282] on button "button" at bounding box center [270, 300] width 64 height 36
click at [252, 290] on div at bounding box center [269, 301] width 474 height 82
click at [277, 291] on icon "button" at bounding box center [269, 299] width 17 height 17
click at [469, 348] on div "LAURA SILVA-BRIXNER ( Logout ) Pause Pause g Microphone The Microphone is here …" at bounding box center [269, 175] width 539 height 351
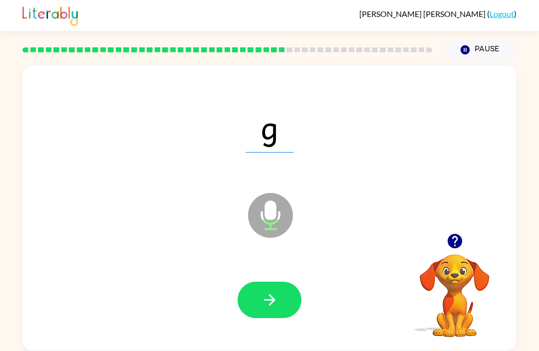
click at [491, 348] on div "LAURA SILVA-BRIXNER ( Logout ) Pause Pause g Microphone The Microphone is here …" at bounding box center [269, 175] width 539 height 351
click at [275, 291] on icon "button" at bounding box center [269, 299] width 17 height 17
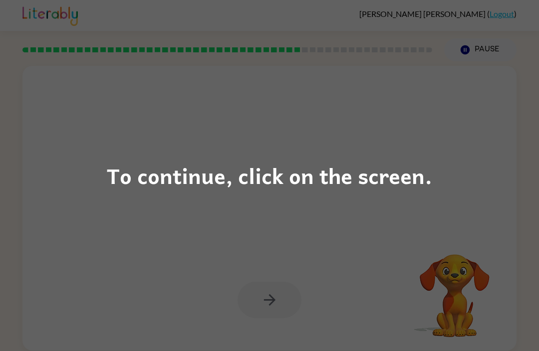
click at [282, 264] on div "To continue, click on the screen." at bounding box center [269, 175] width 539 height 351
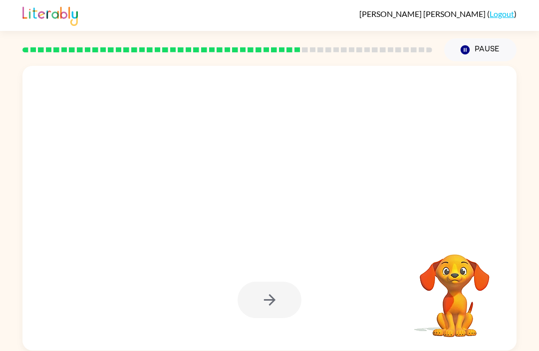
click at [281, 282] on div at bounding box center [270, 300] width 64 height 36
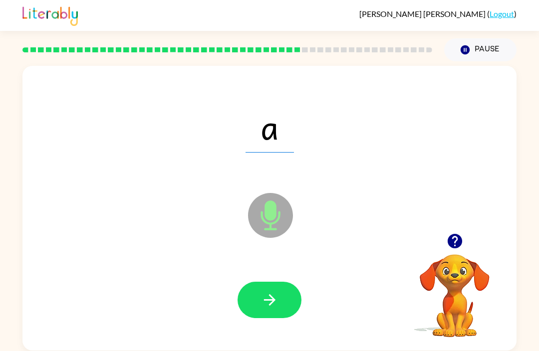
click at [289, 286] on button "button" at bounding box center [270, 300] width 64 height 36
click at [275, 282] on button "button" at bounding box center [270, 300] width 64 height 36
click at [274, 291] on icon "button" at bounding box center [269, 299] width 17 height 17
click at [244, 282] on button "button" at bounding box center [270, 300] width 64 height 36
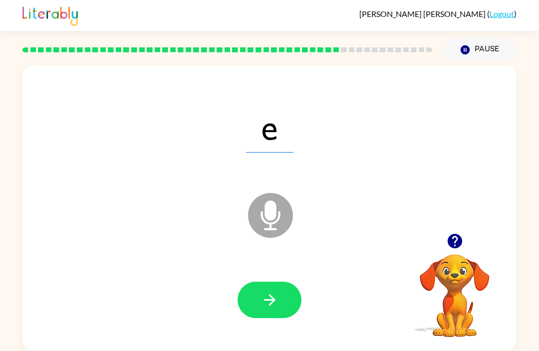
click at [302, 260] on div at bounding box center [269, 301] width 474 height 82
click at [279, 282] on button "button" at bounding box center [270, 300] width 64 height 36
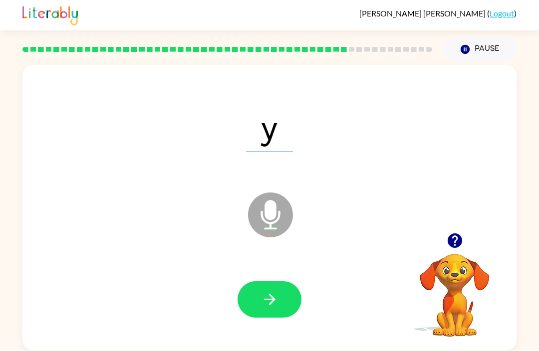
click at [245, 260] on div at bounding box center [269, 301] width 474 height 82
click at [274, 291] on icon "button" at bounding box center [269, 299] width 17 height 17
click at [276, 291] on icon "button" at bounding box center [269, 299] width 17 height 17
click at [281, 282] on button "button" at bounding box center [270, 300] width 64 height 36
click at [273, 282] on button "button" at bounding box center [270, 300] width 64 height 36
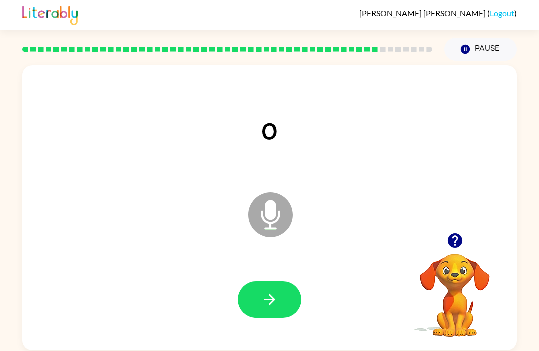
click at [258, 282] on button "button" at bounding box center [270, 300] width 64 height 36
click at [287, 297] on div at bounding box center [269, 301] width 474 height 82
click at [275, 291] on icon "button" at bounding box center [269, 299] width 17 height 17
click at [267, 291] on icon "button" at bounding box center [269, 299] width 17 height 17
click at [265, 291] on icon "button" at bounding box center [269, 299] width 17 height 17
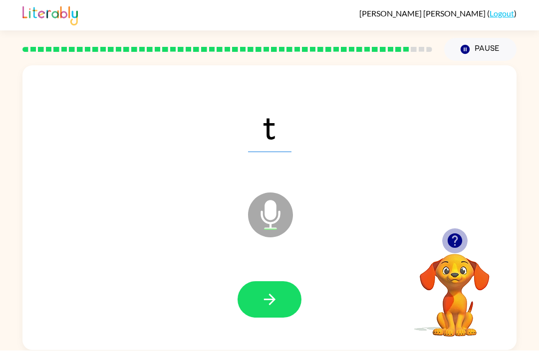
click at [464, 229] on button "button" at bounding box center [454, 241] width 25 height 25
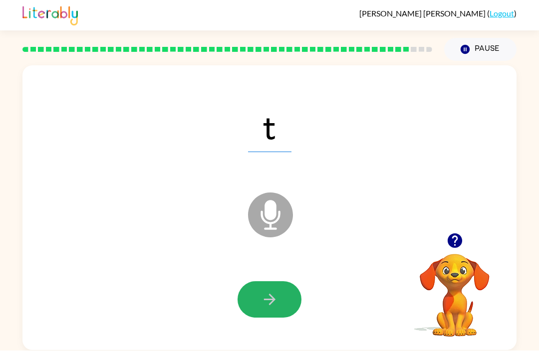
click at [282, 282] on button "button" at bounding box center [270, 300] width 64 height 36
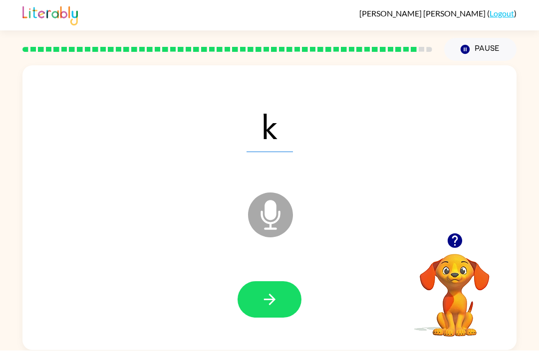
click at [271, 291] on icon "button" at bounding box center [269, 299] width 17 height 17
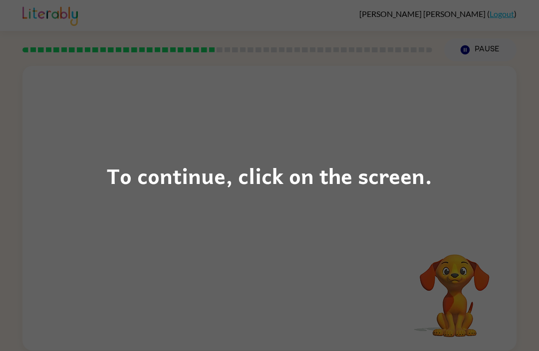
click at [300, 253] on div "To continue, click on the screen." at bounding box center [269, 175] width 539 height 351
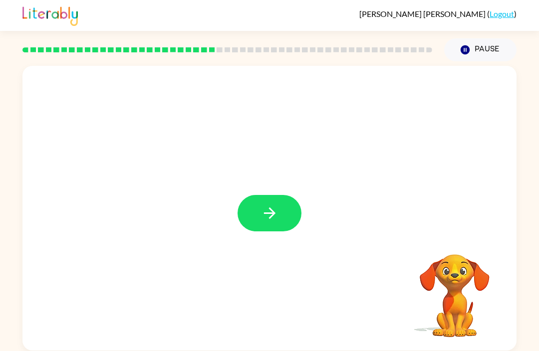
click at [288, 219] on button "button" at bounding box center [270, 213] width 64 height 36
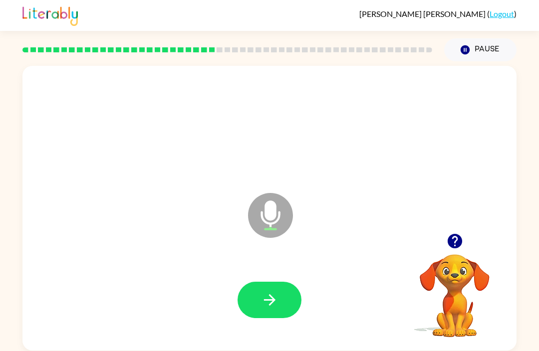
click at [277, 298] on icon "button" at bounding box center [269, 299] width 17 height 17
click at [284, 298] on button "button" at bounding box center [270, 300] width 64 height 36
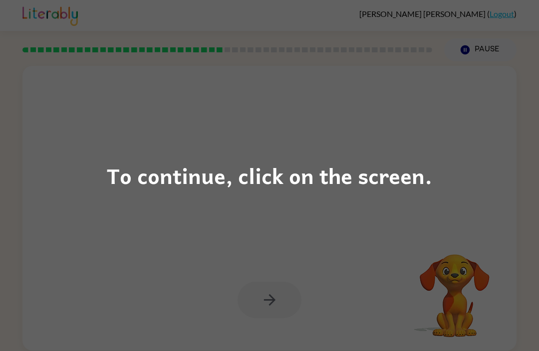
click at [111, 156] on div "To continue, click on the screen." at bounding box center [269, 175] width 539 height 351
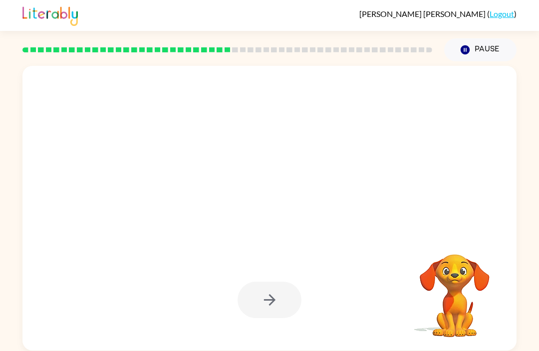
click at [256, 304] on div at bounding box center [270, 300] width 64 height 36
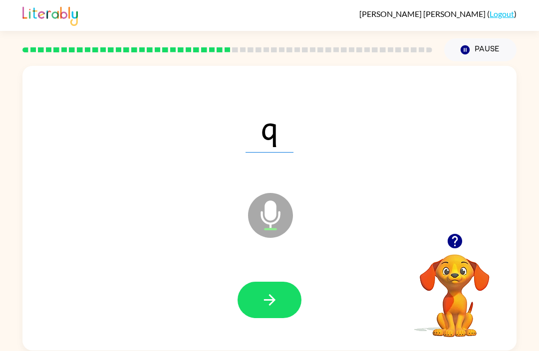
click at [276, 312] on button "button" at bounding box center [270, 300] width 64 height 36
click at [268, 317] on button "button" at bounding box center [270, 300] width 64 height 36
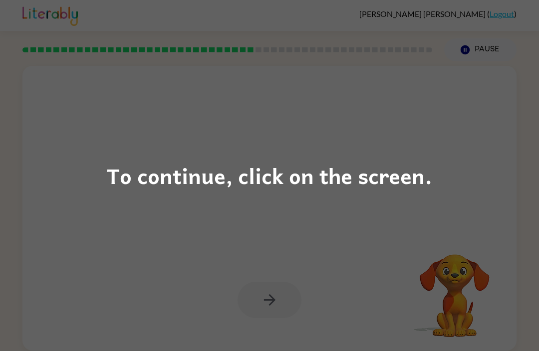
click at [98, 129] on div "To continue, click on the screen." at bounding box center [269, 175] width 539 height 351
click at [118, 123] on div "To continue, click on the screen." at bounding box center [269, 175] width 539 height 351
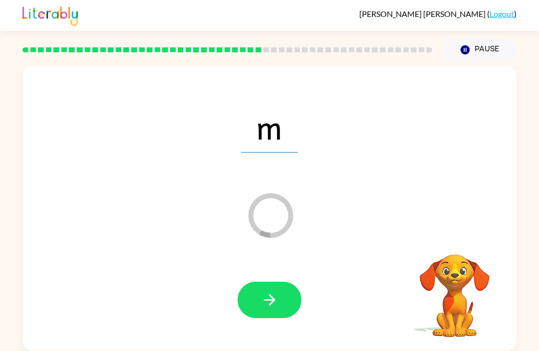
click at [470, 50] on icon "button" at bounding box center [465, 49] width 9 height 9
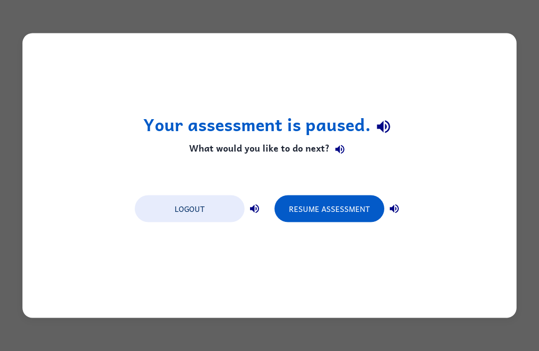
click at [299, 222] on button "Resume Assessment" at bounding box center [329, 209] width 110 height 27
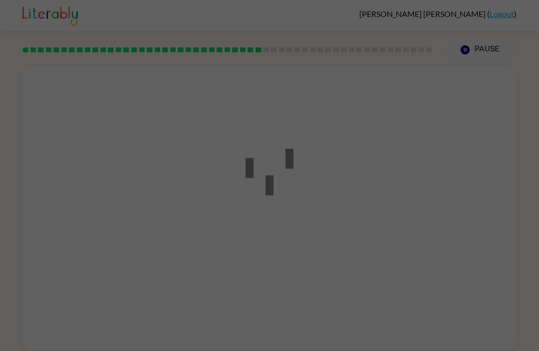
click at [300, 223] on div at bounding box center [270, 175] width 90 height 113
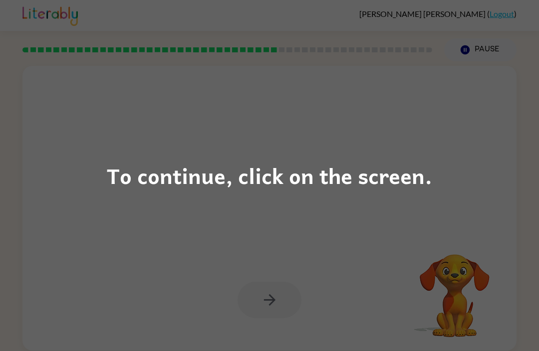
click at [312, 122] on div "To continue, click on the screen." at bounding box center [269, 175] width 539 height 351
click at [246, 83] on div "To continue, click on the screen." at bounding box center [269, 175] width 539 height 351
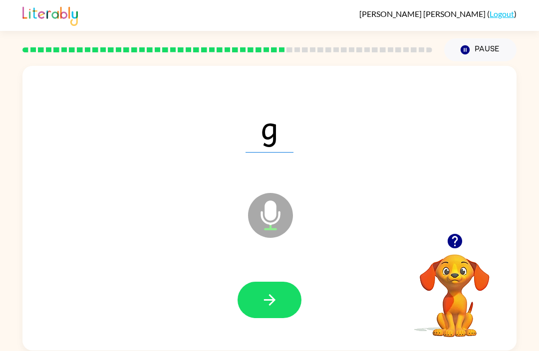
click at [461, 49] on icon "button" at bounding box center [465, 49] width 9 height 9
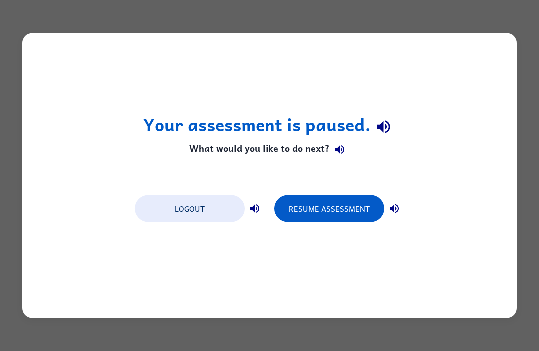
click at [324, 207] on button "Resume Assessment" at bounding box center [329, 209] width 110 height 27
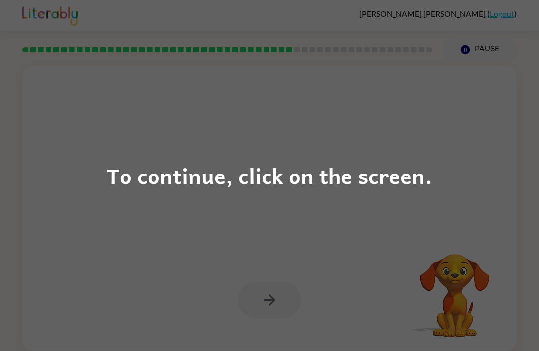
click at [76, 156] on div "To continue, click on the screen." at bounding box center [269, 175] width 539 height 351
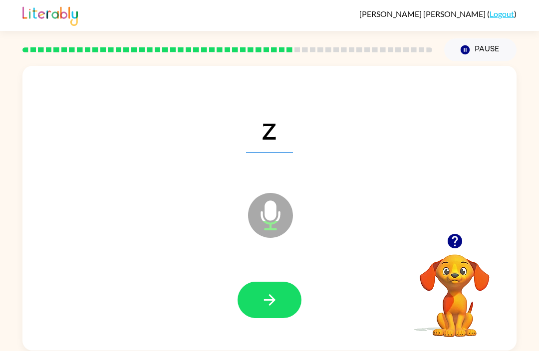
click at [258, 297] on button "button" at bounding box center [270, 300] width 64 height 36
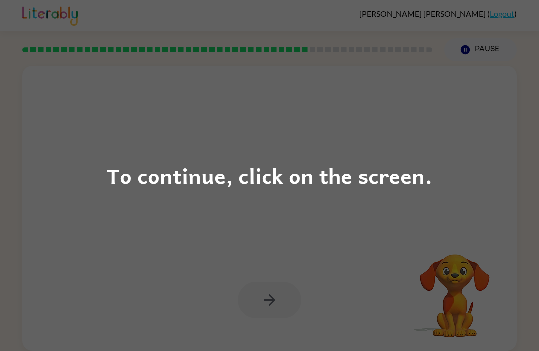
click at [62, 114] on div "To continue, click on the screen." at bounding box center [269, 175] width 539 height 351
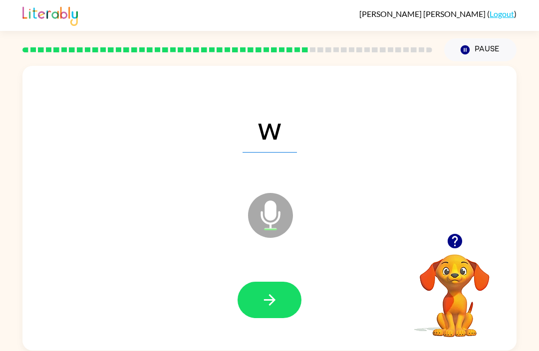
click at [268, 300] on icon "button" at bounding box center [269, 299] width 17 height 17
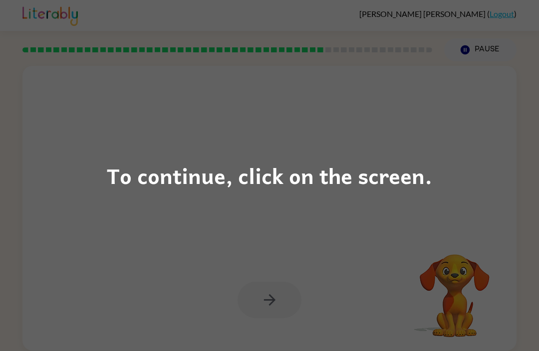
click at [71, 154] on div "To continue, click on the screen." at bounding box center [269, 175] width 539 height 351
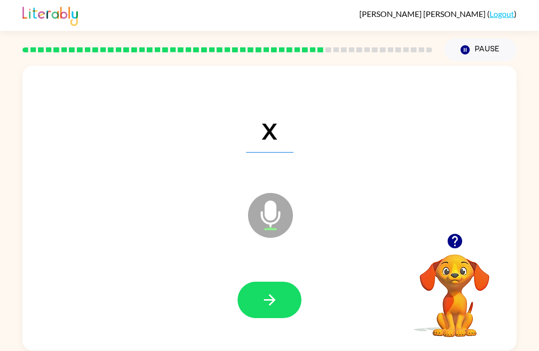
click at [270, 304] on icon "button" at bounding box center [268, 299] width 11 height 11
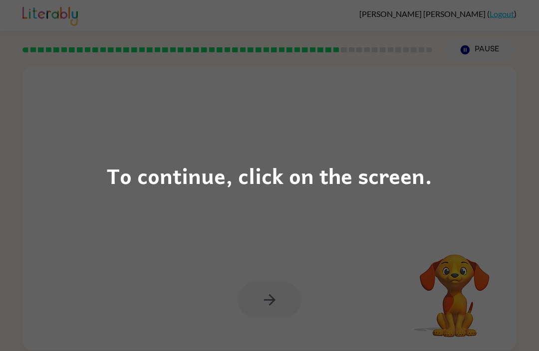
click at [44, 121] on div "To continue, click on the screen." at bounding box center [269, 175] width 539 height 351
click at [70, 122] on div "To continue, click on the screen." at bounding box center [269, 175] width 539 height 351
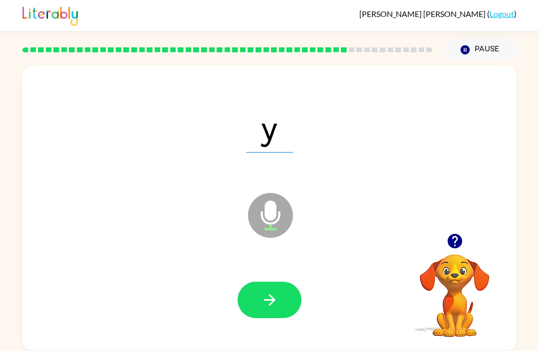
click at [269, 296] on icon "button" at bounding box center [268, 299] width 11 height 11
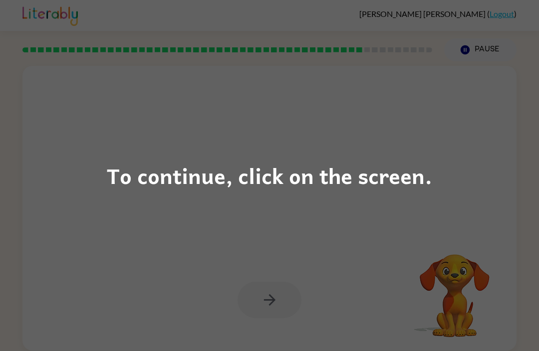
click at [45, 146] on div "To continue, click on the screen." at bounding box center [269, 175] width 539 height 351
click at [46, 105] on div "To continue, click on the screen." at bounding box center [269, 175] width 539 height 351
click at [81, 102] on div "To continue, click on the screen." at bounding box center [269, 175] width 539 height 351
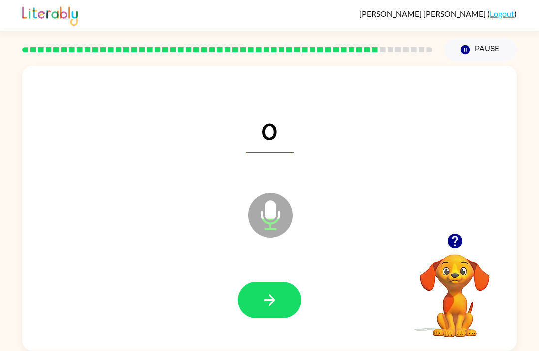
click at [247, 296] on button "button" at bounding box center [270, 300] width 64 height 36
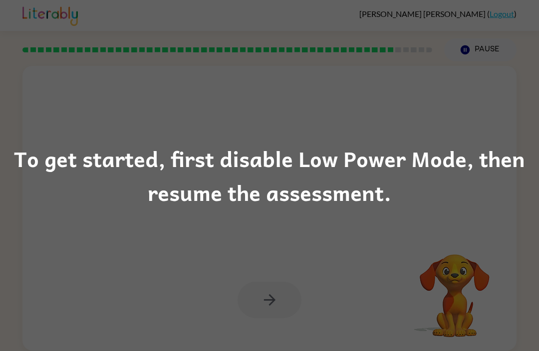
click at [538, 140] on div "To get started, first disable Low Power Mode, then resume the assessment." at bounding box center [269, 175] width 539 height 351
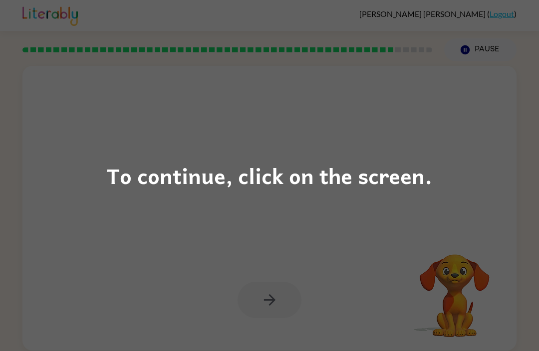
click at [81, 217] on div "To continue, click on the screen." at bounding box center [269, 175] width 539 height 351
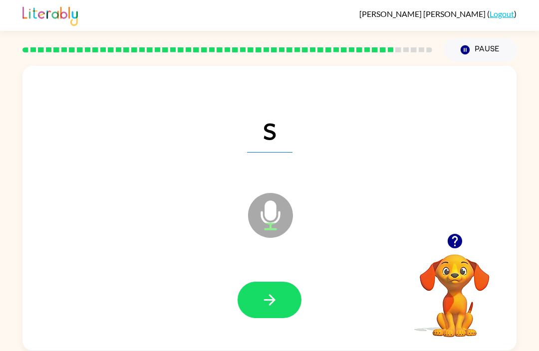
click at [265, 301] on icon "button" at bounding box center [268, 299] width 11 height 11
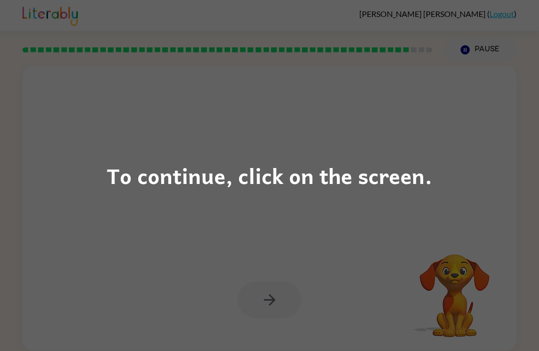
click at [97, 280] on div "To continue, click on the screen." at bounding box center [269, 175] width 539 height 351
click at [47, 97] on div "To continue, click on the screen." at bounding box center [269, 175] width 539 height 351
click at [80, 113] on div "To continue, click on the screen." at bounding box center [269, 175] width 539 height 351
